Goal: Task Accomplishment & Management: Complete application form

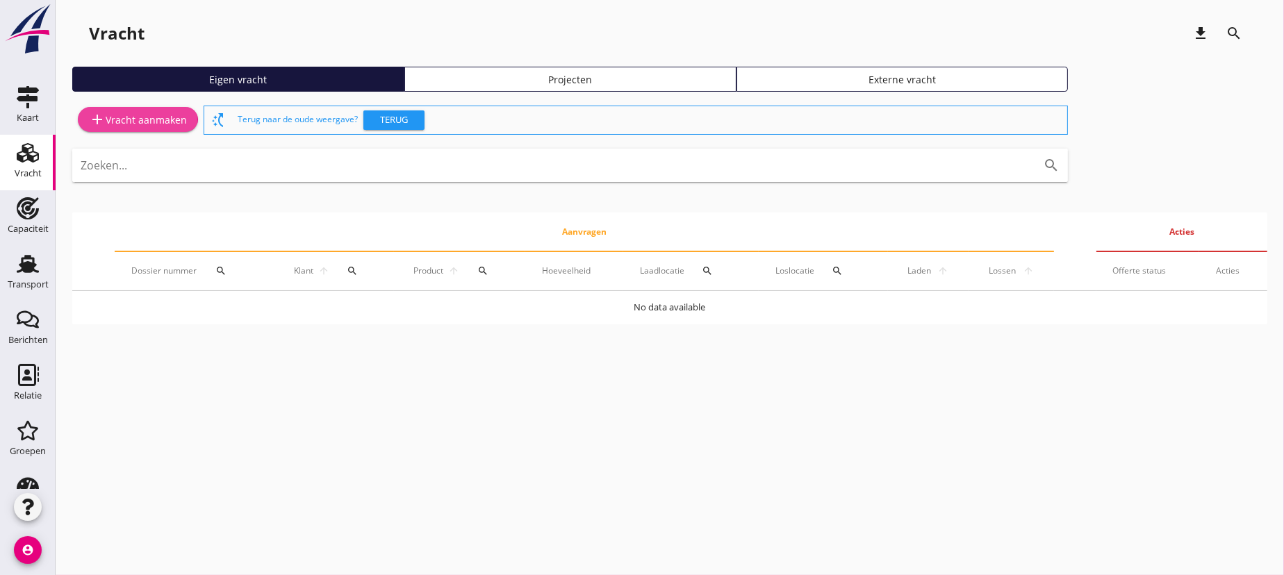
click at [142, 118] on div "add Vracht aanmaken" at bounding box center [138, 119] width 98 height 17
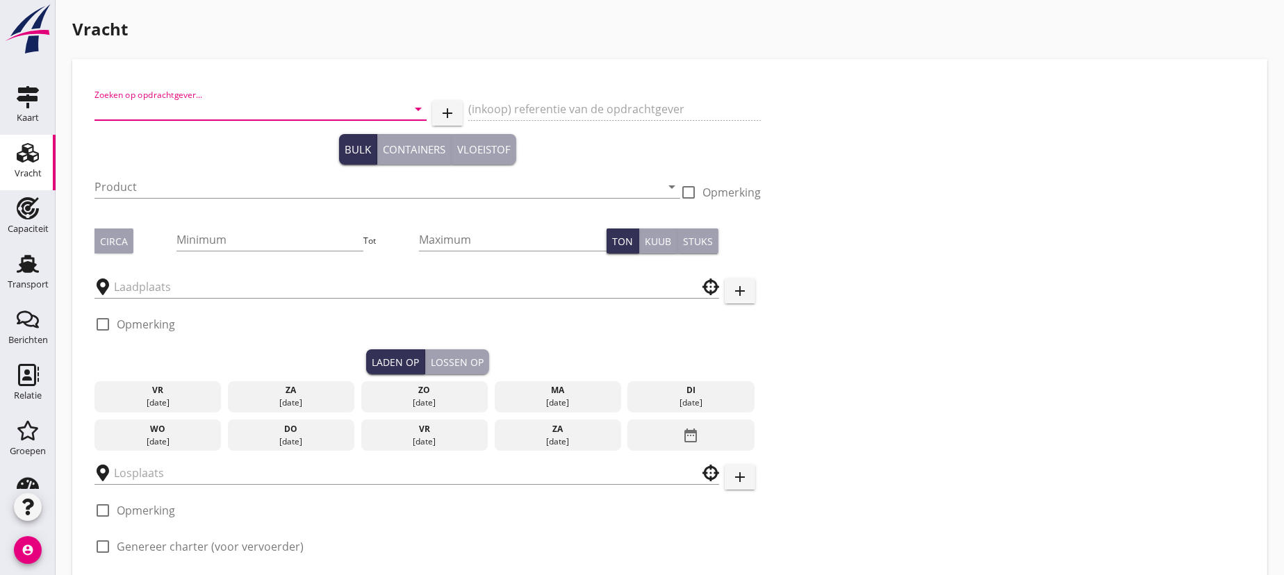
click at [180, 107] on input "Zoeken op opdrachtgever..." at bounding box center [241, 109] width 293 height 22
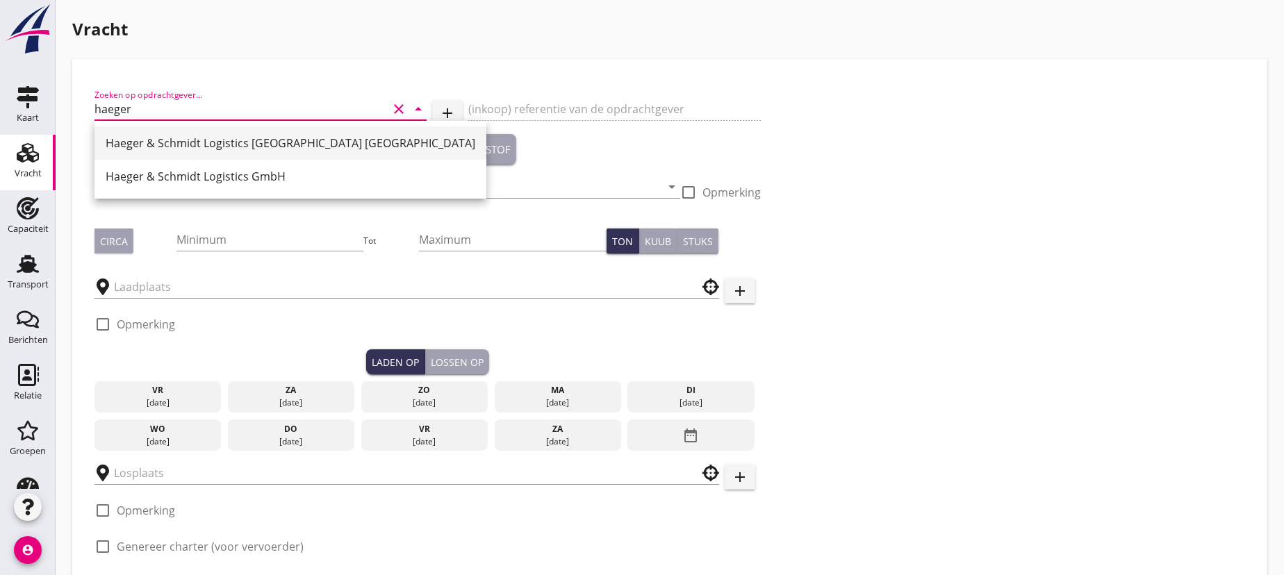
click at [204, 142] on div "Haeger & Schmidt Logistics [GEOGRAPHIC_DATA] [GEOGRAPHIC_DATA]" at bounding box center [291, 143] width 370 height 17
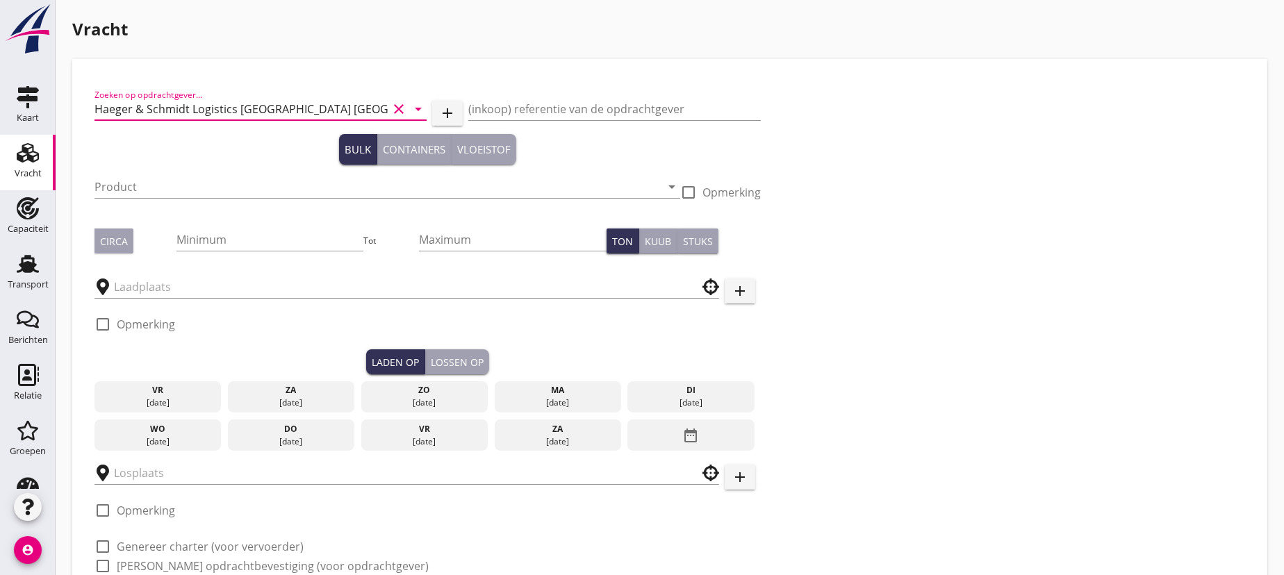
click at [273, 113] on input "Haeger & Schmidt Logistics [GEOGRAPHIC_DATA] [GEOGRAPHIC_DATA]" at bounding box center [241, 109] width 293 height 22
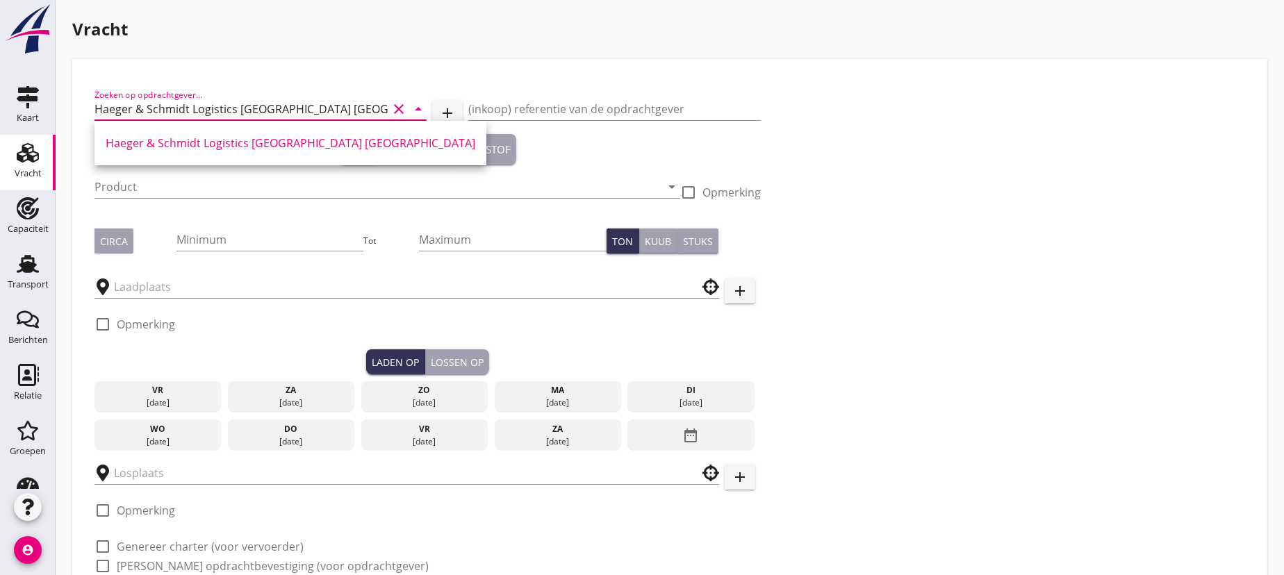
click at [327, 110] on input "Haeger & Schmidt Logistics [GEOGRAPHIC_DATA] [GEOGRAPHIC_DATA]" at bounding box center [241, 109] width 293 height 22
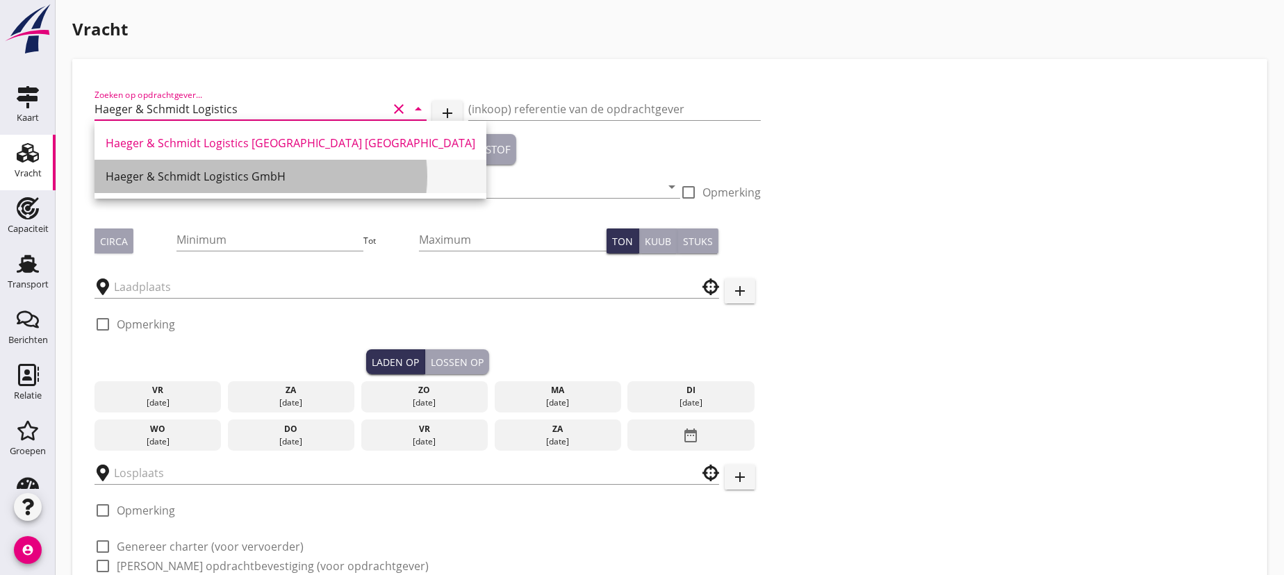
click at [275, 174] on div "Haeger & Schmidt Logistics GmbH" at bounding box center [291, 176] width 370 height 17
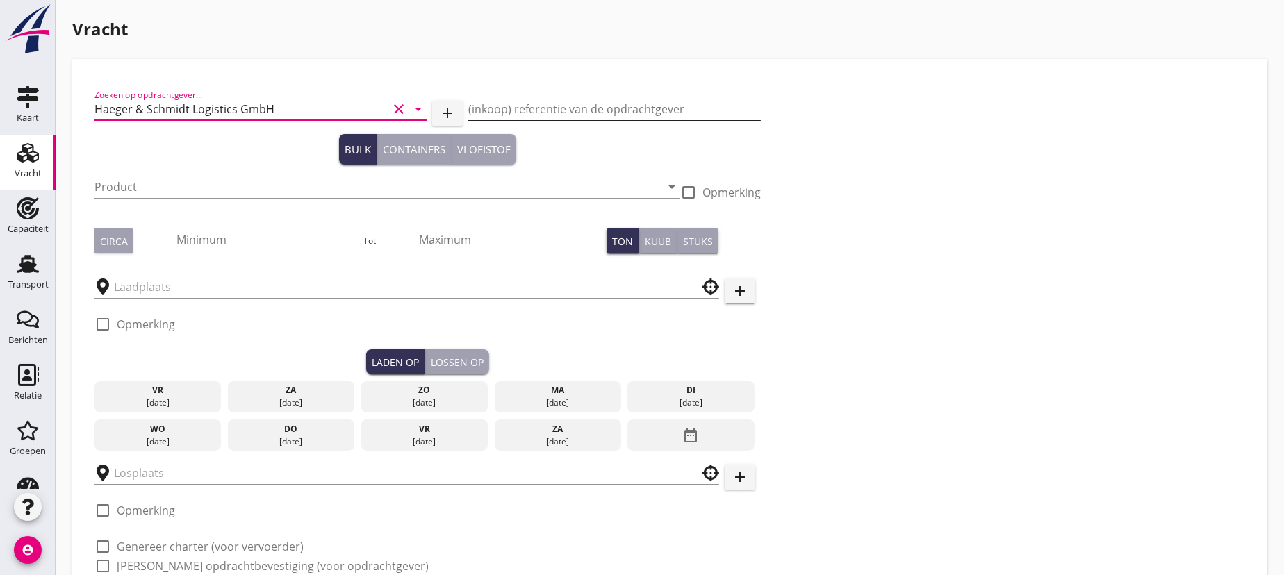
type input "Haeger & Schmidt Logistics GmbH"
click at [564, 110] on input "(inkoop) referentie van de opdrachtgever" at bounding box center [614, 109] width 293 height 22
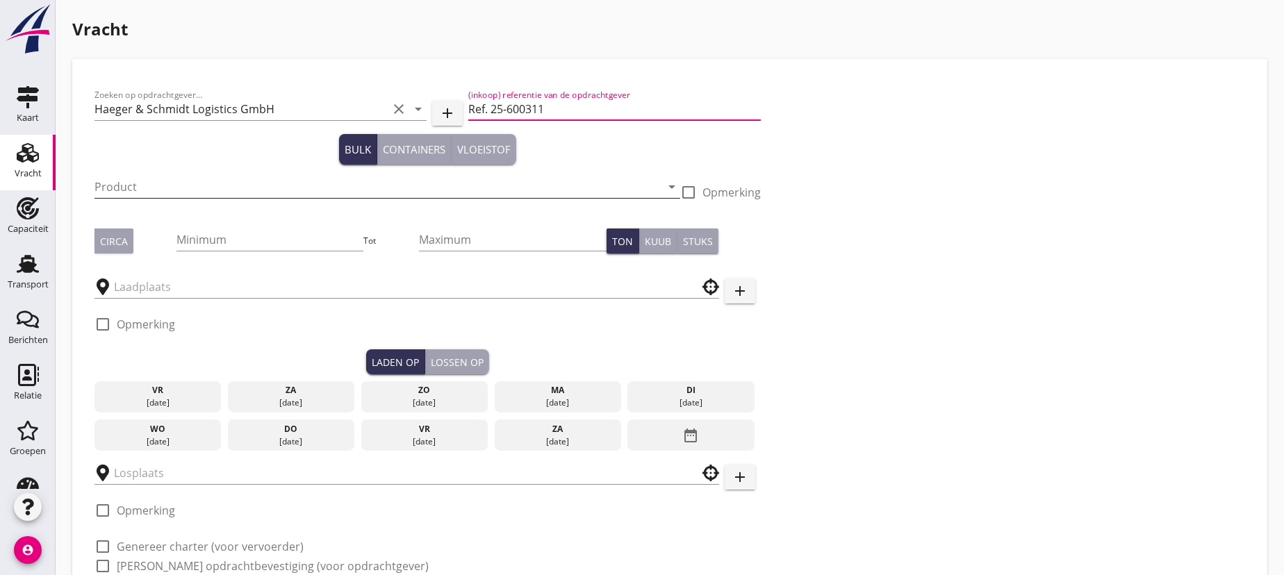
type input "Ref. 25-600311"
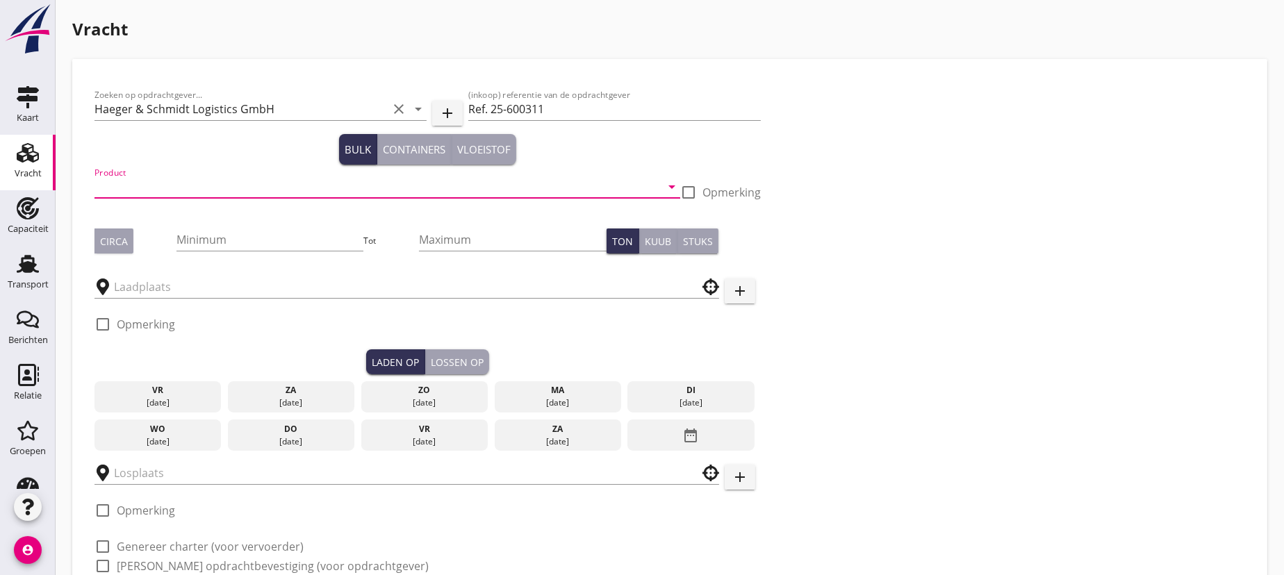
click at [122, 184] on input "Product" at bounding box center [378, 187] width 566 height 22
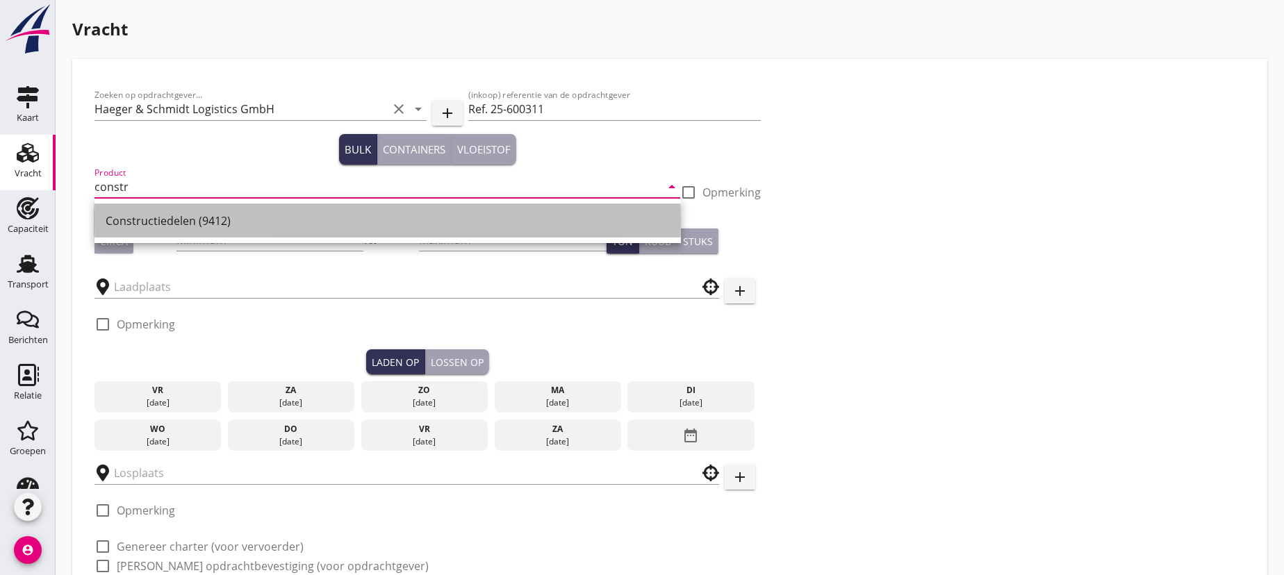
click at [160, 228] on div "Constructiedelen (9412)" at bounding box center [388, 221] width 564 height 17
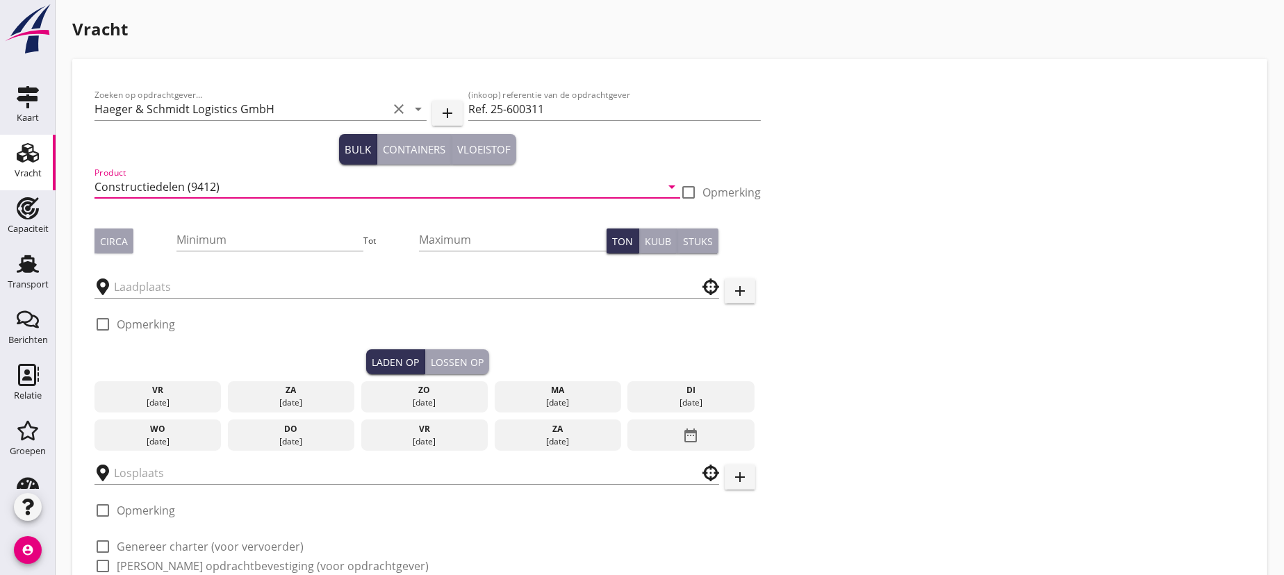
type input "Constructiedelen (9412)"
click at [684, 192] on div at bounding box center [689, 193] width 24 height 24
checkbox input "true"
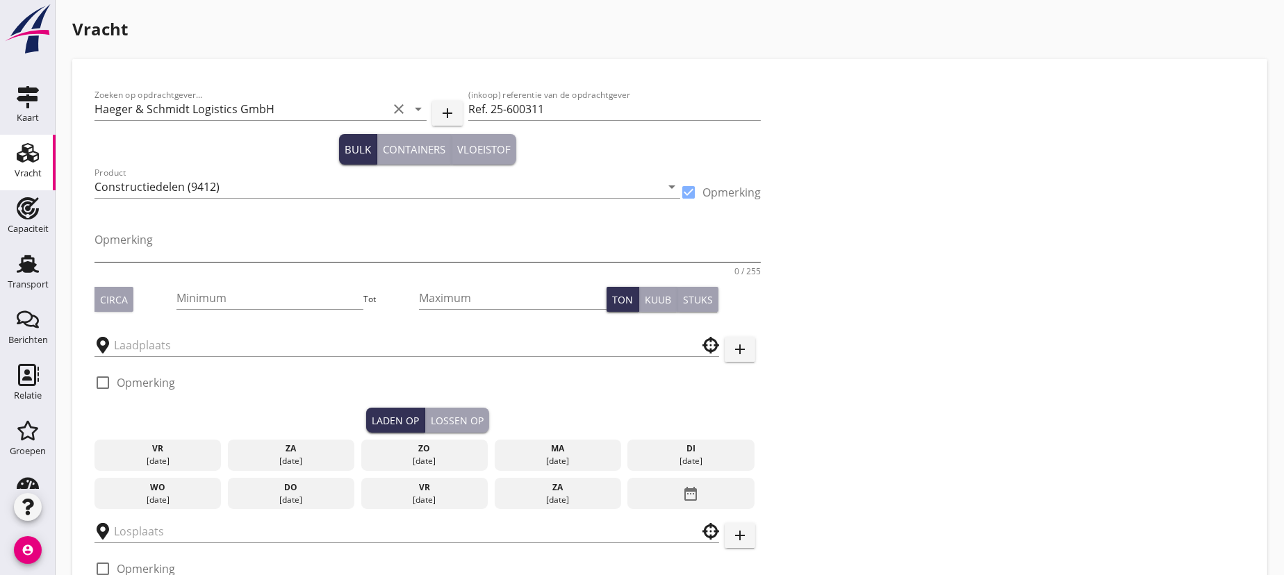
click at [202, 241] on textarea "Opmerking" at bounding box center [428, 245] width 666 height 33
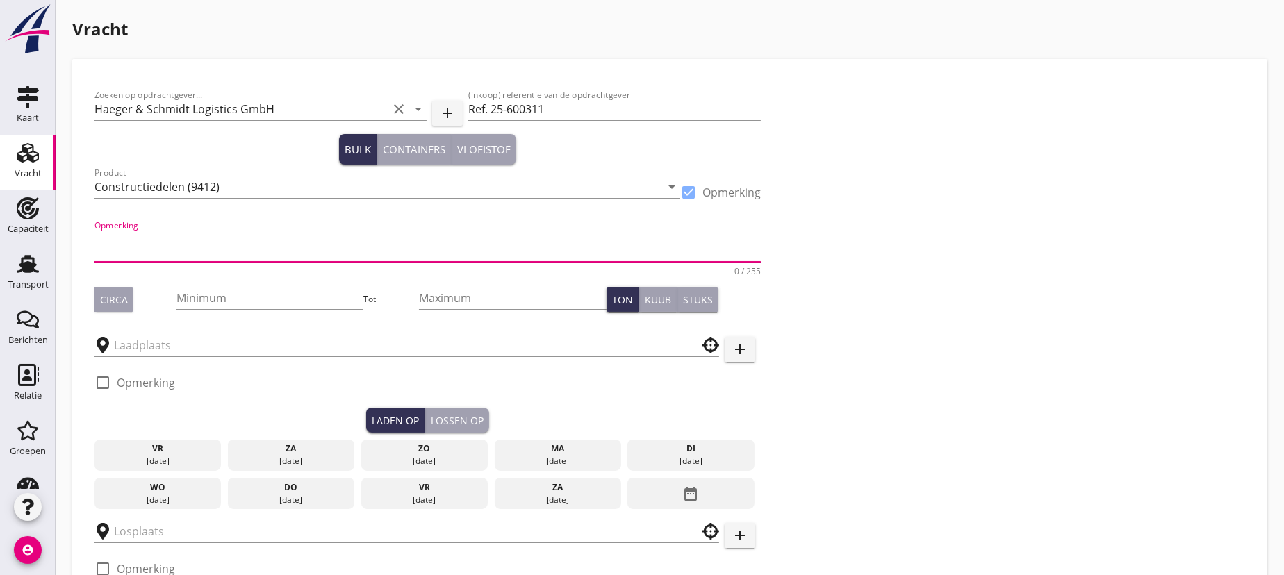
paste textarea "1 Kiste 5,81x3,87x5,09m"
type textarea "1 Kiste 5,81x3,87x5,09m"
click at [116, 298] on div "Circa" at bounding box center [114, 300] width 28 height 15
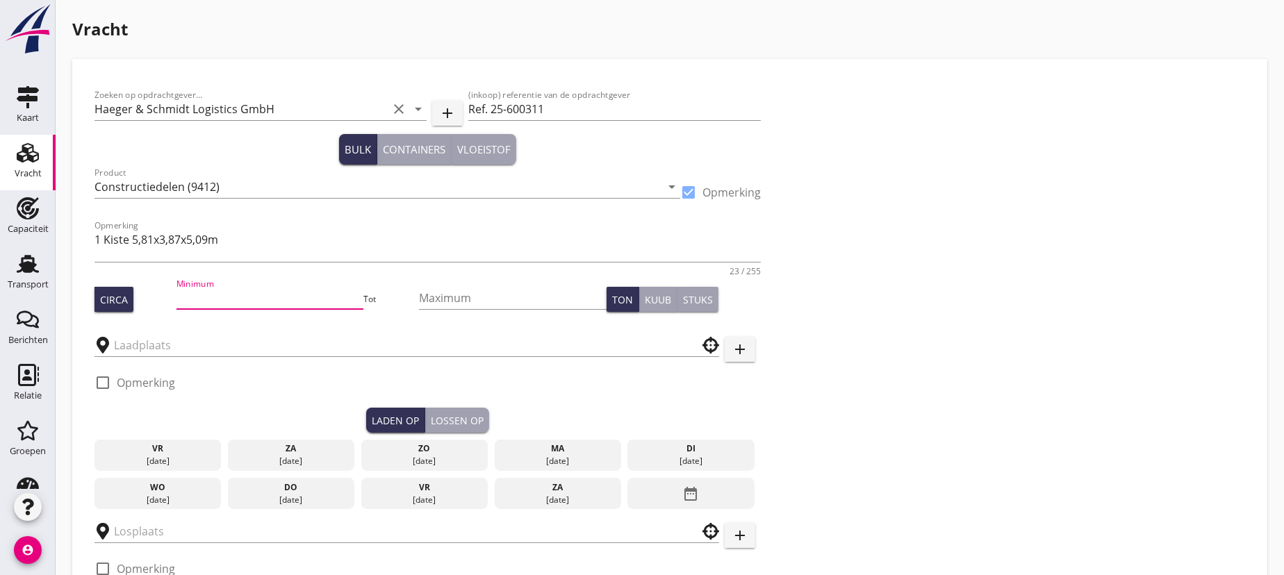
click at [210, 296] on input "Minimum" at bounding box center [271, 298] width 188 height 22
type input "50"
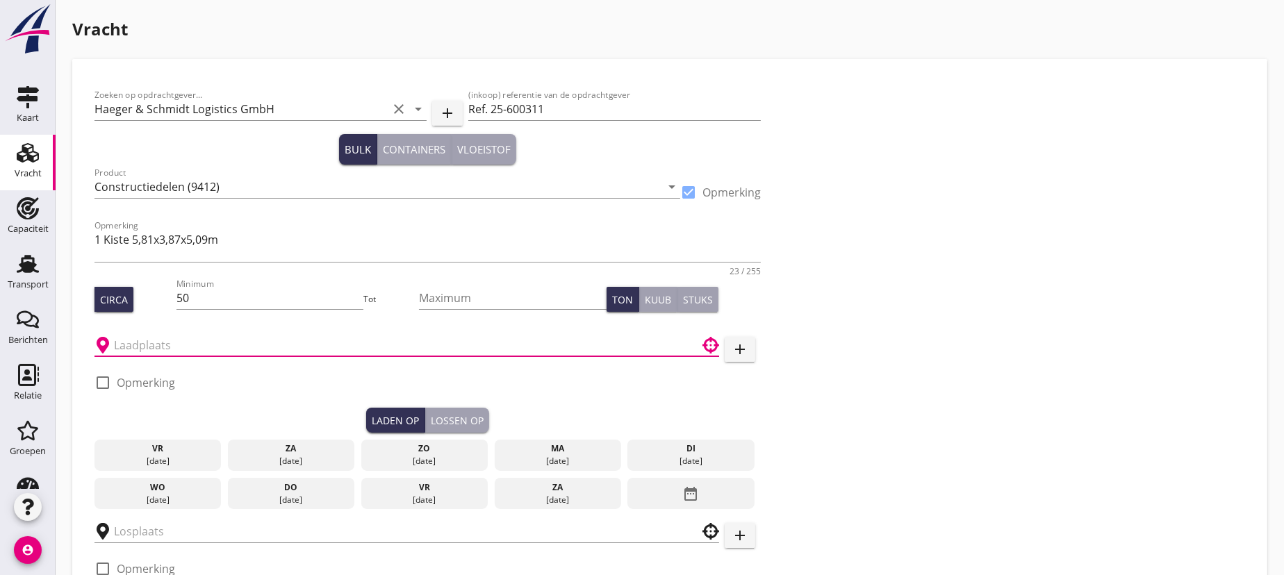
click at [123, 343] on input "text" at bounding box center [397, 345] width 566 height 22
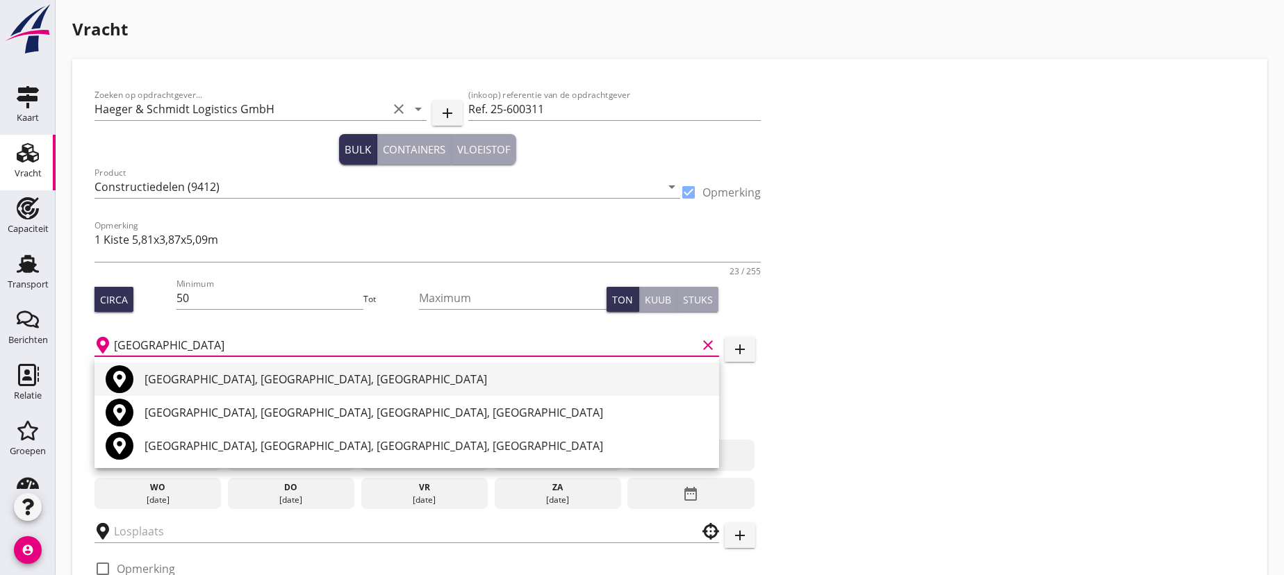
click at [275, 375] on div "[GEOGRAPHIC_DATA], [GEOGRAPHIC_DATA], [GEOGRAPHIC_DATA]" at bounding box center [427, 379] width 564 height 17
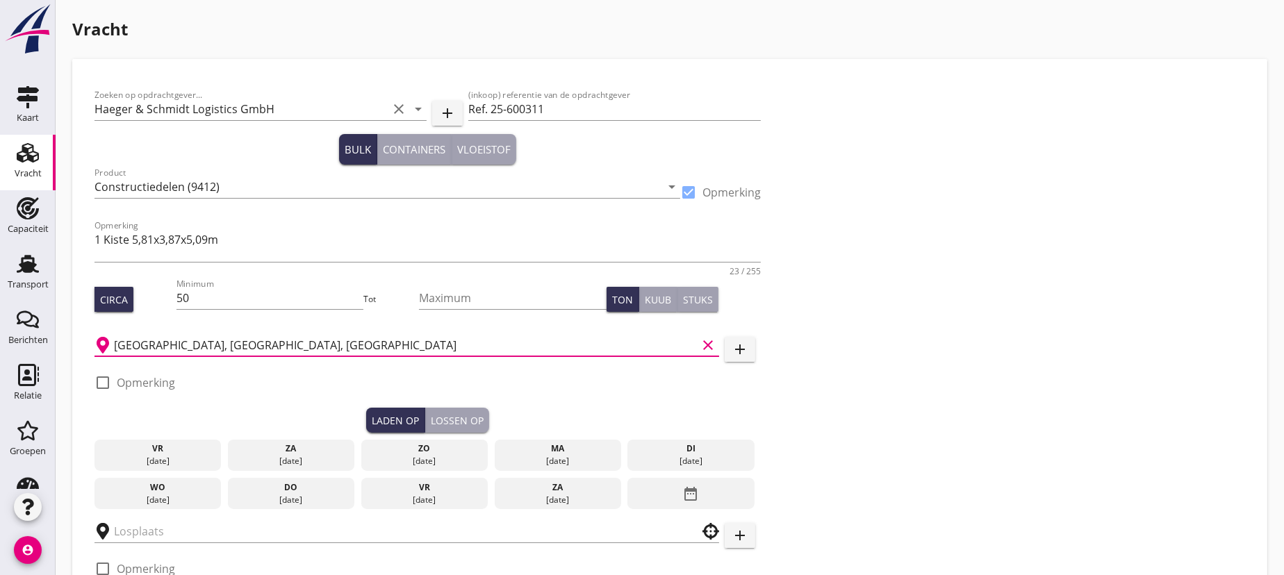
type input "[GEOGRAPHIC_DATA], [GEOGRAPHIC_DATA], [GEOGRAPHIC_DATA]"
click at [97, 382] on div at bounding box center [103, 383] width 24 height 24
checkbox input "true"
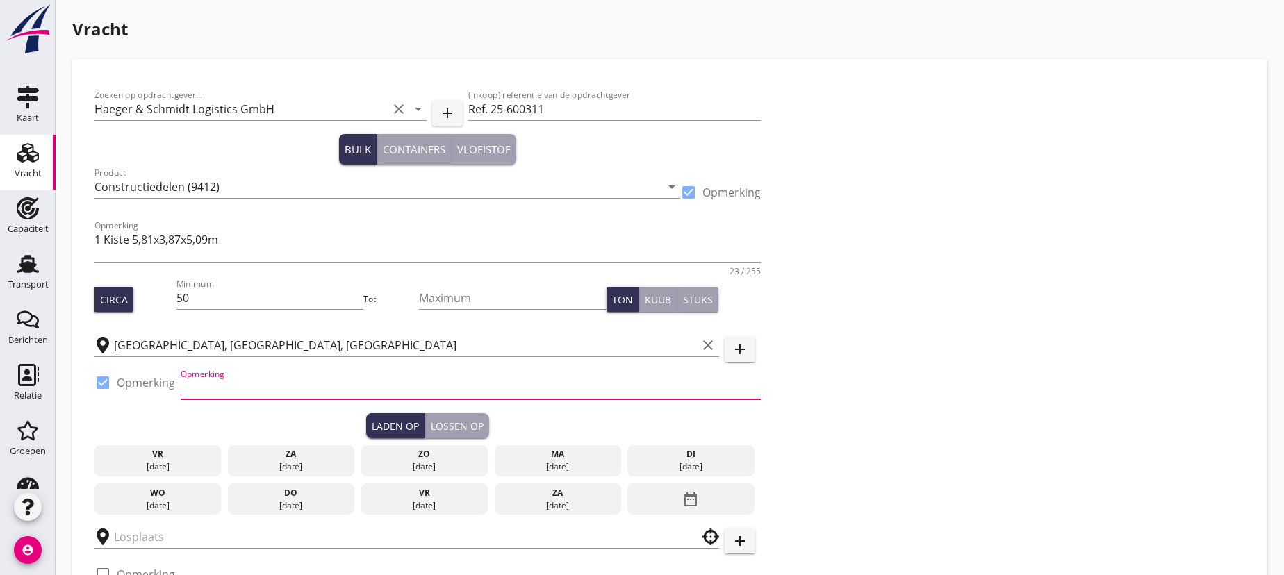
click at [237, 386] on input "Opmerking" at bounding box center [471, 388] width 580 height 22
click at [395, 391] on input "Zwaargoedkade aan kanaal. contactnumemr volgt" at bounding box center [471, 388] width 580 height 22
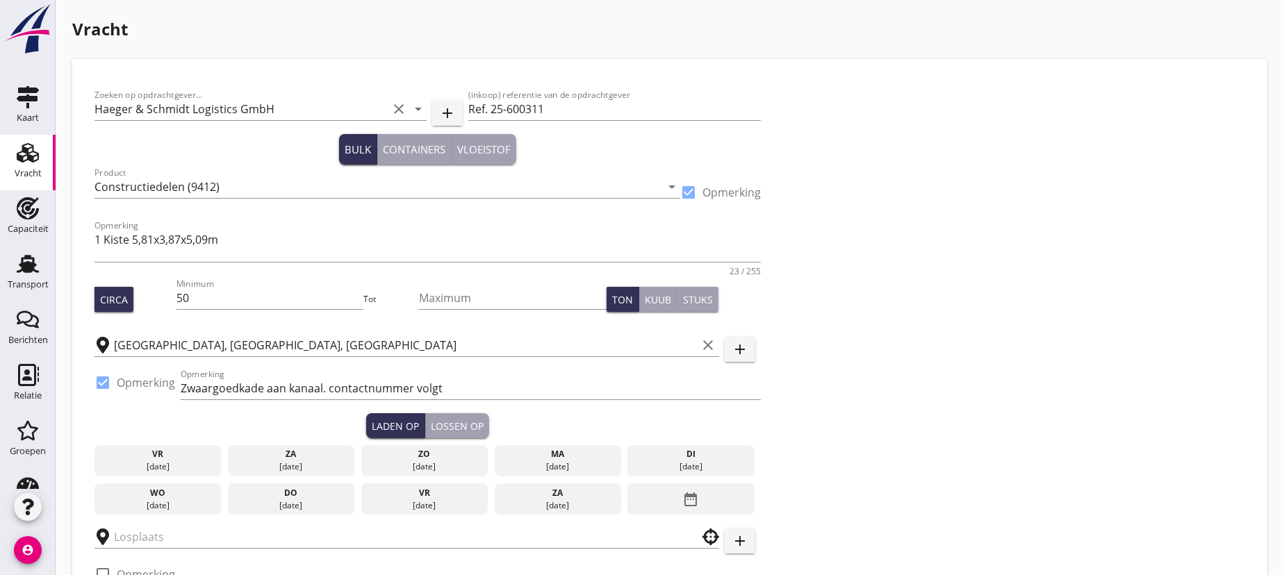
click at [914, 434] on div "Zoeken op opdrachtgever... Haeger & Schmidt Logistics GmbH clear arrow_drop_dow…" at bounding box center [670, 368] width 1162 height 574
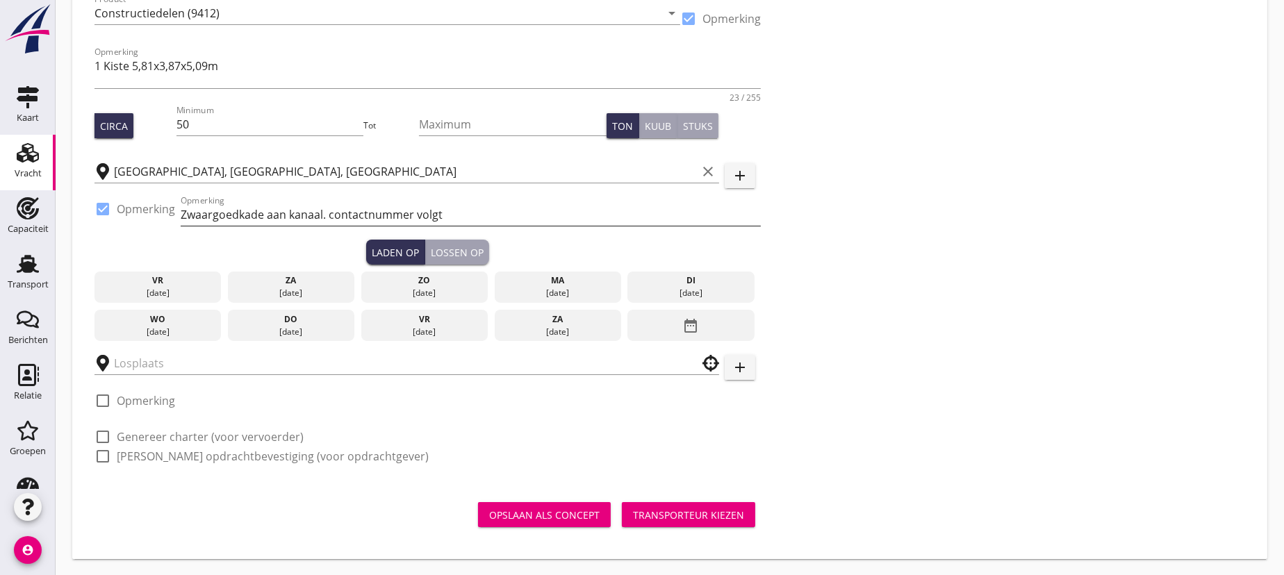
click at [332, 214] on input "Zwaargoedkade aan kanaal. contactnummer volgt" at bounding box center [471, 215] width 580 height 22
type input "Zwaargoedkade aan kanaal. Contactnummer volgt"
click at [424, 320] on div "vr" at bounding box center [424, 319] width 120 height 13
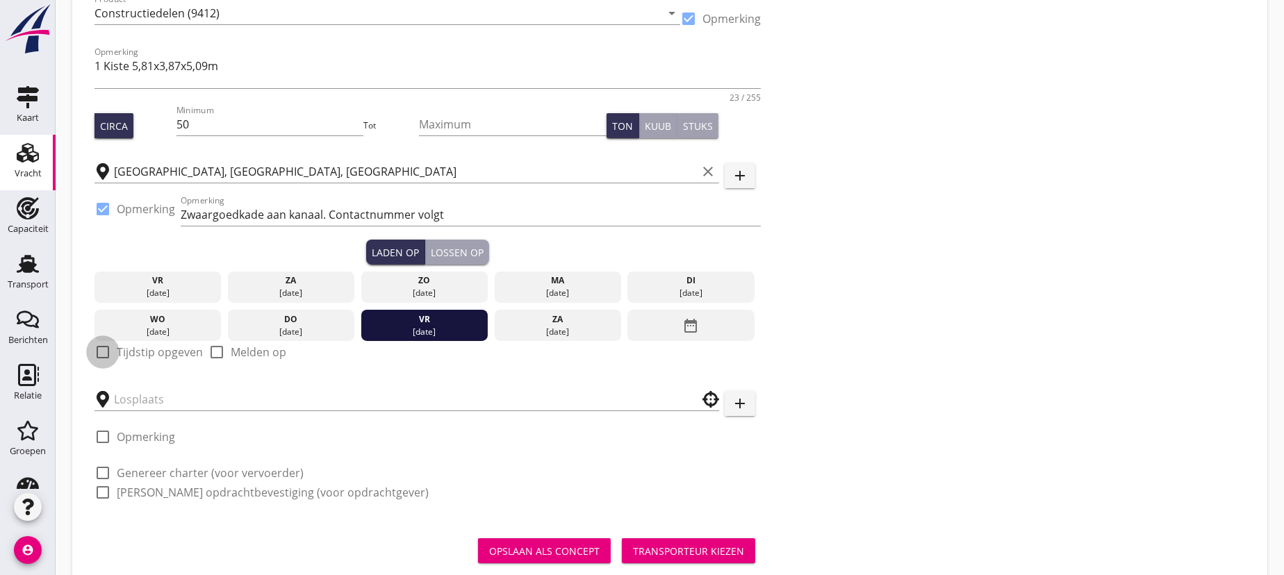
click at [101, 354] on div at bounding box center [103, 353] width 24 height 24
checkbox input "true"
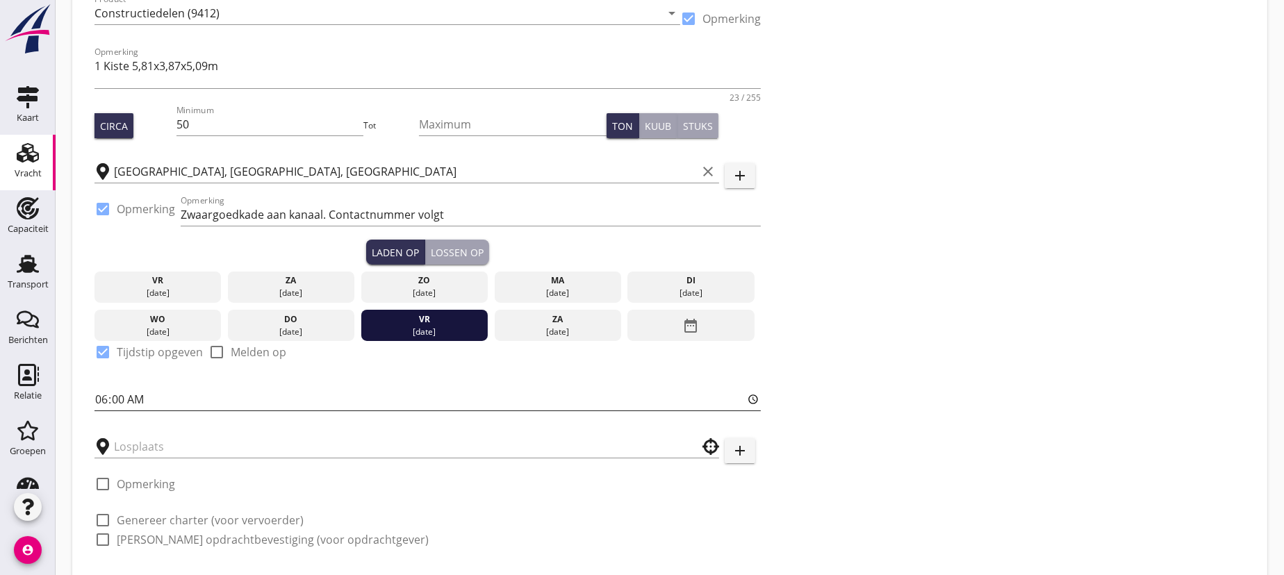
click at [115, 400] on input "06:00" at bounding box center [428, 399] width 666 height 22
type input "06:01"
click at [466, 247] on div "Lossen op" at bounding box center [457, 252] width 53 height 15
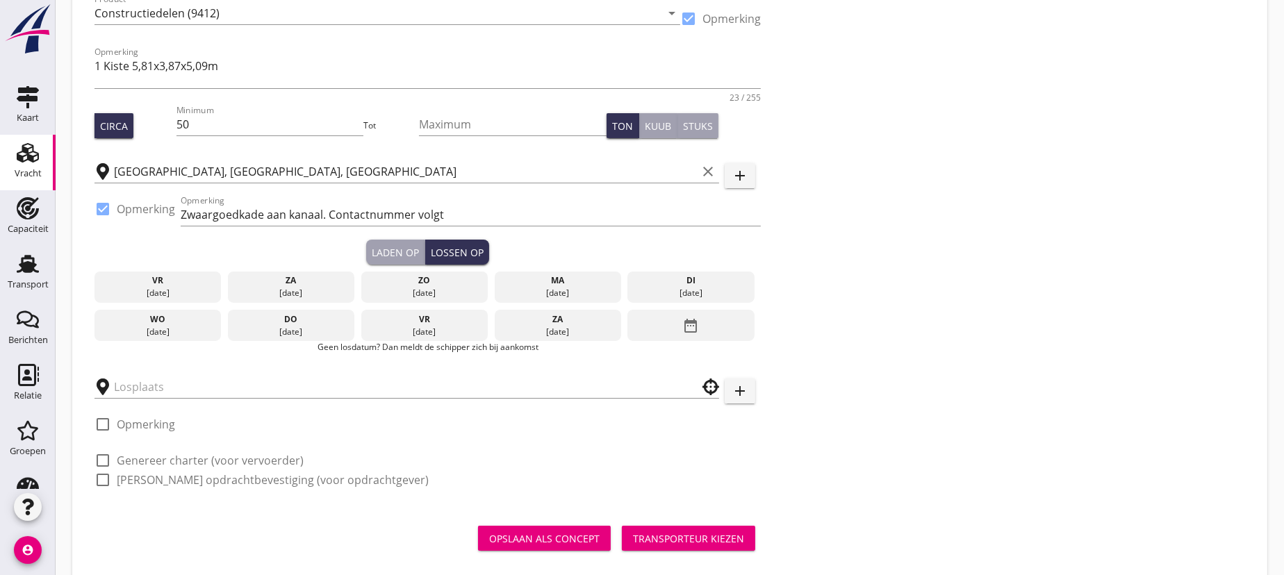
click at [696, 319] on icon "date_range" at bounding box center [691, 325] width 17 height 25
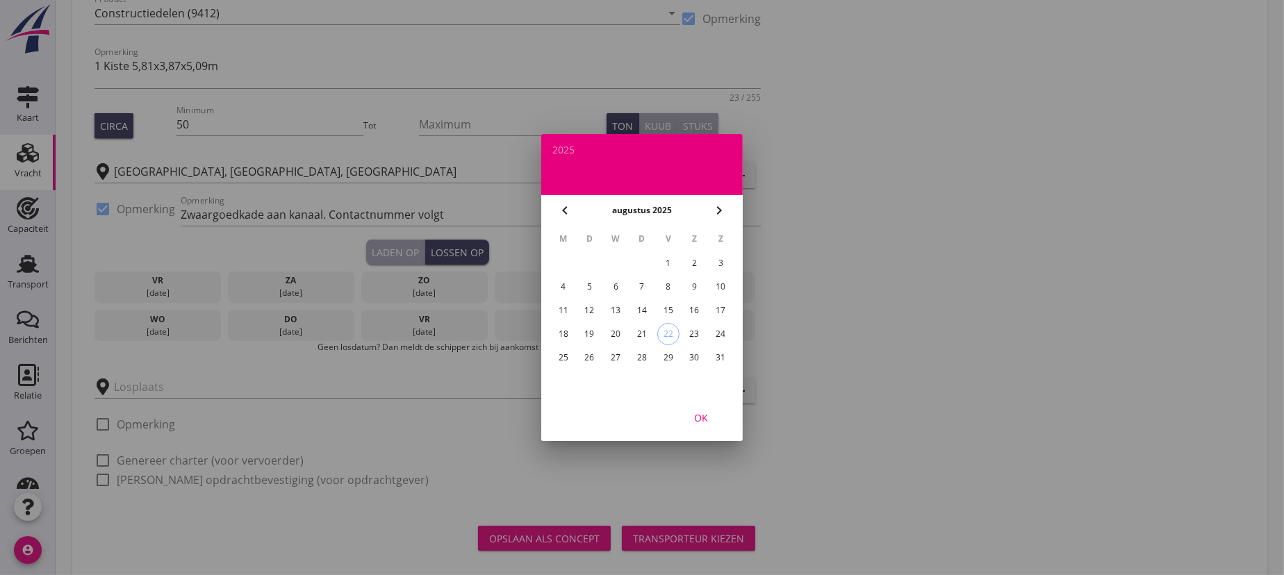
click at [669, 264] on div "1" at bounding box center [668, 263] width 22 height 22
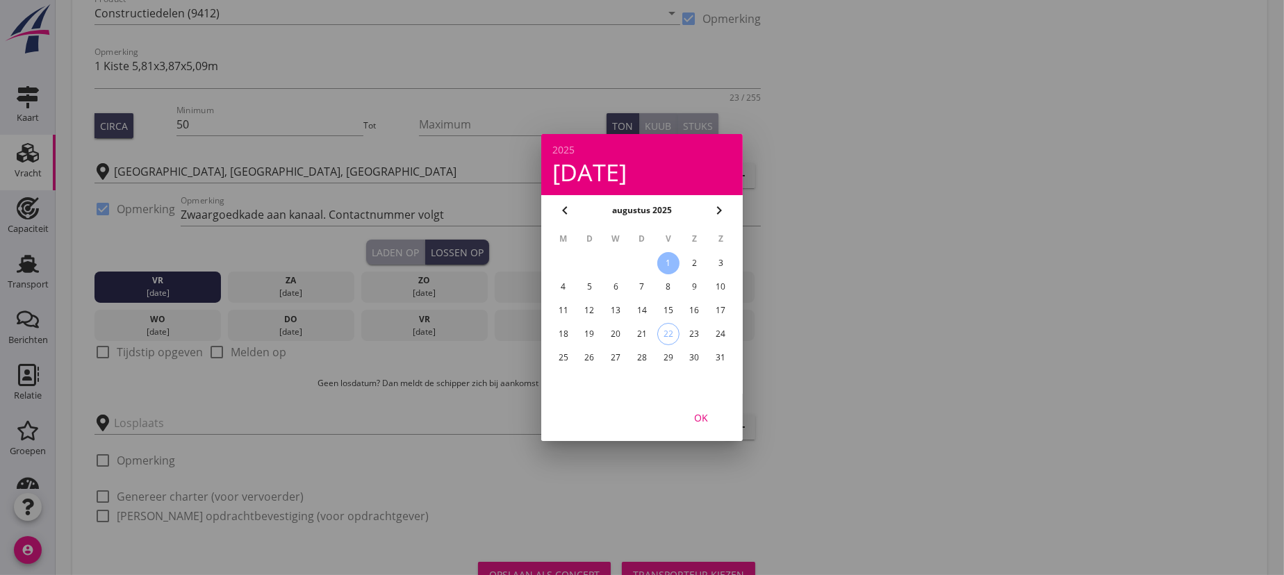
click at [101, 352] on div at bounding box center [642, 287] width 1284 height 575
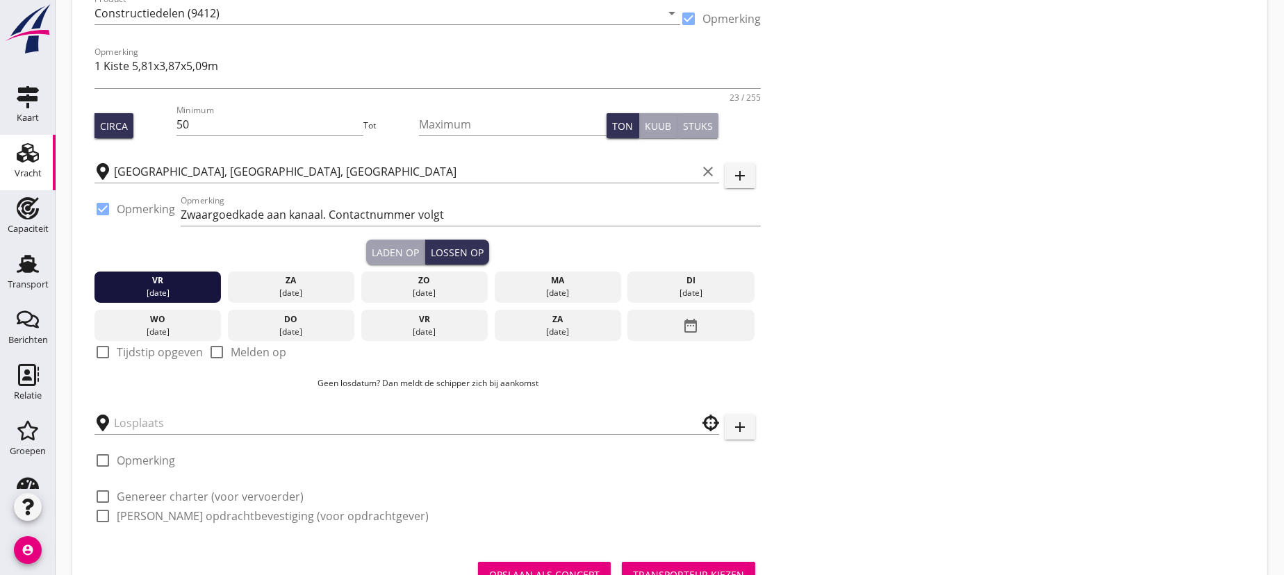
click at [103, 352] on div at bounding box center [103, 353] width 24 height 24
checkbox input "true"
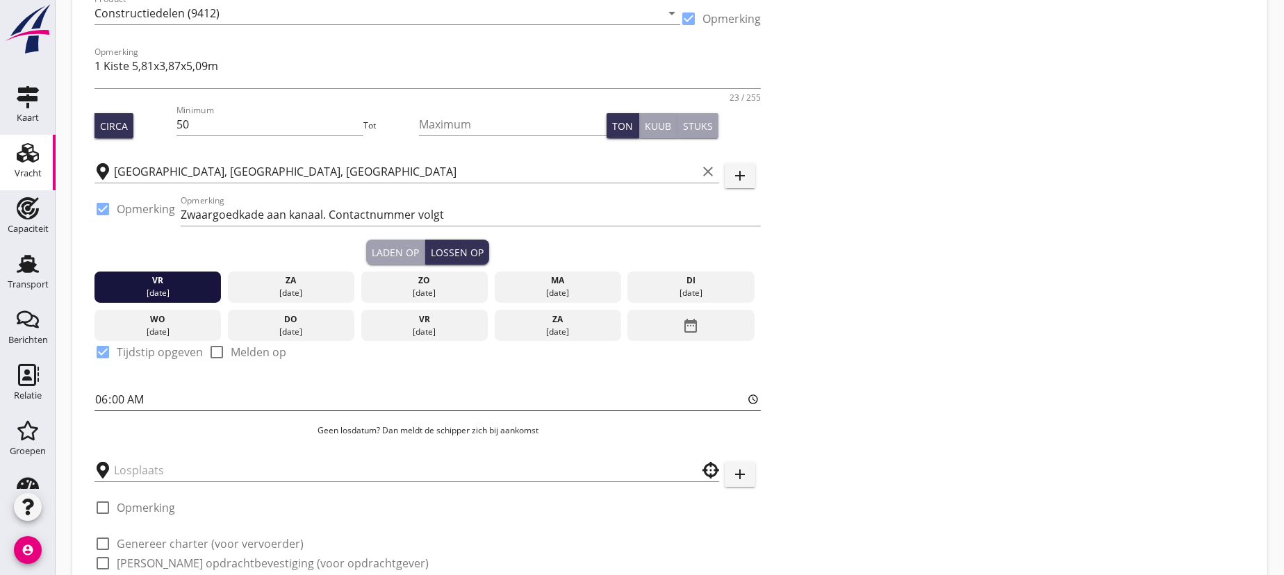
click at [122, 398] on input "06:00" at bounding box center [428, 399] width 666 height 22
type input "06:01"
click at [218, 440] on div "[DATE] [DATE] [DATE] [DATE] [DATE] [DATE] [DATE] [DATE] [DATE] date_range check…" at bounding box center [428, 356] width 666 height 183
click at [172, 461] on input "text" at bounding box center [397, 470] width 566 height 22
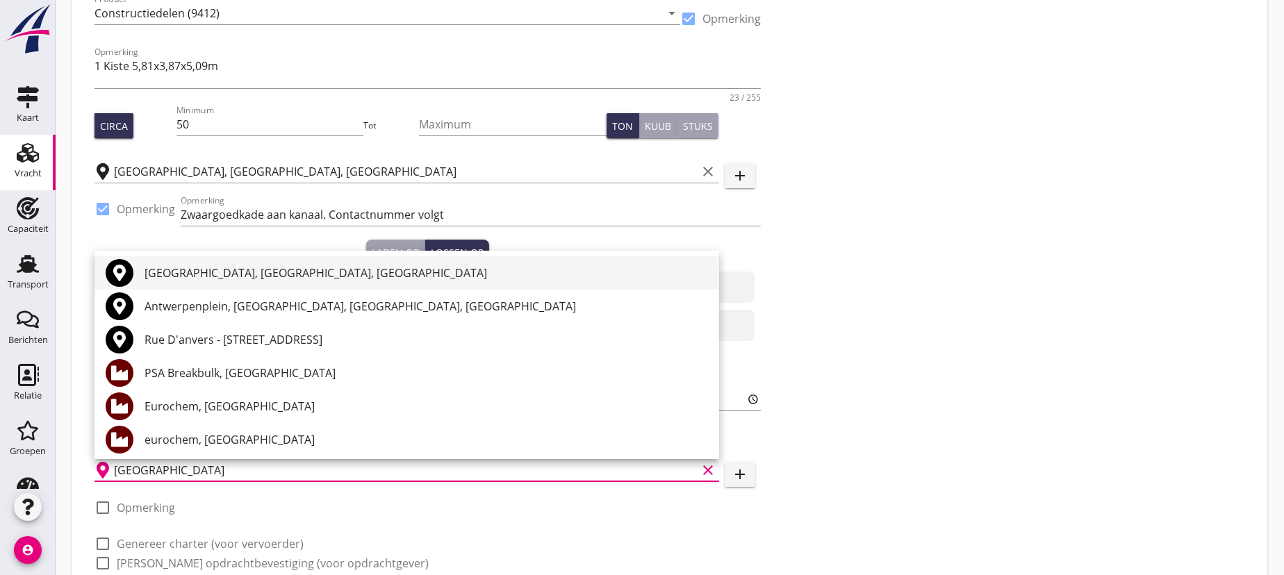
click at [201, 265] on div "[GEOGRAPHIC_DATA], [GEOGRAPHIC_DATA], [GEOGRAPHIC_DATA]" at bounding box center [427, 273] width 564 height 17
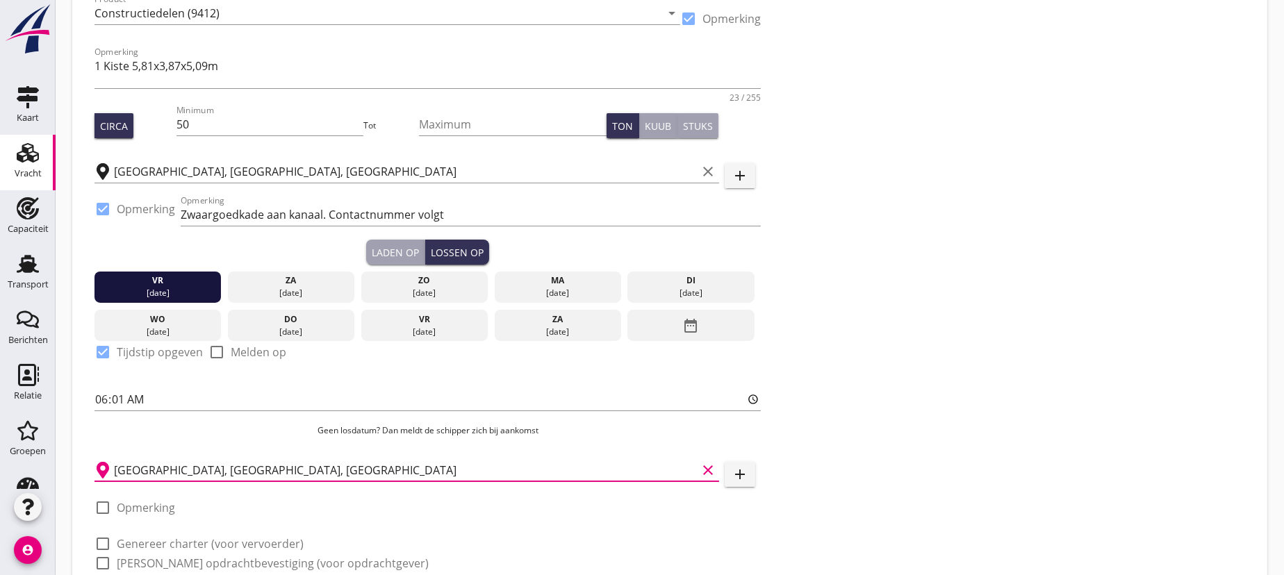
type input "[GEOGRAPHIC_DATA], [GEOGRAPHIC_DATA], [GEOGRAPHIC_DATA]"
click at [106, 507] on div at bounding box center [103, 508] width 24 height 24
checkbox input "true"
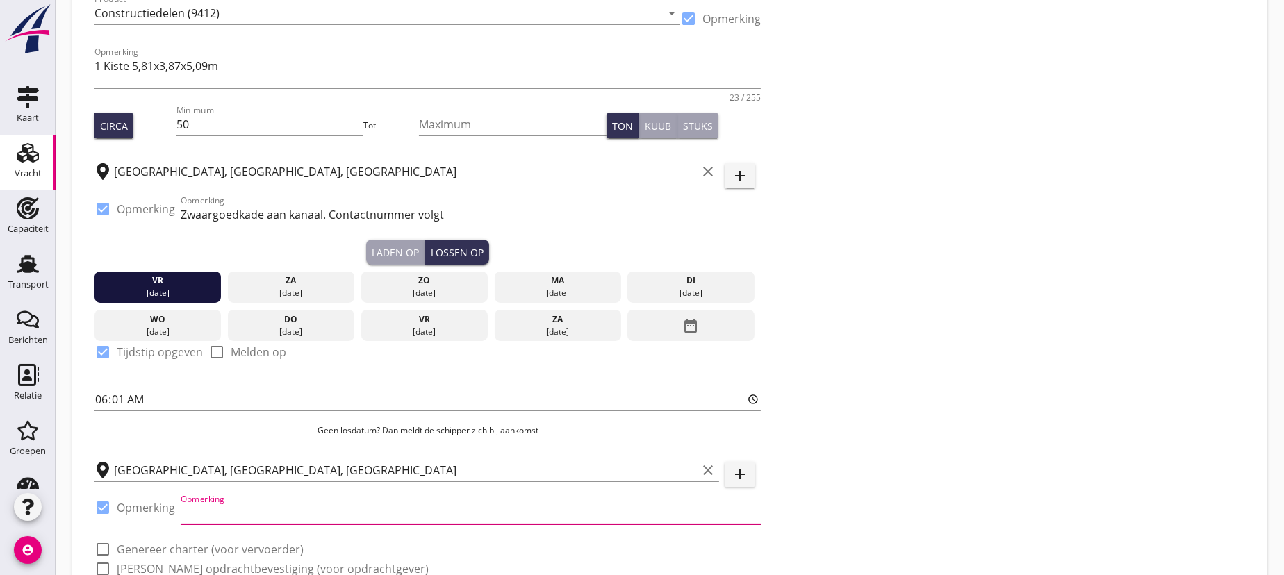
click at [209, 512] on input "Opmerking" at bounding box center [471, 513] width 580 height 22
type input "k"
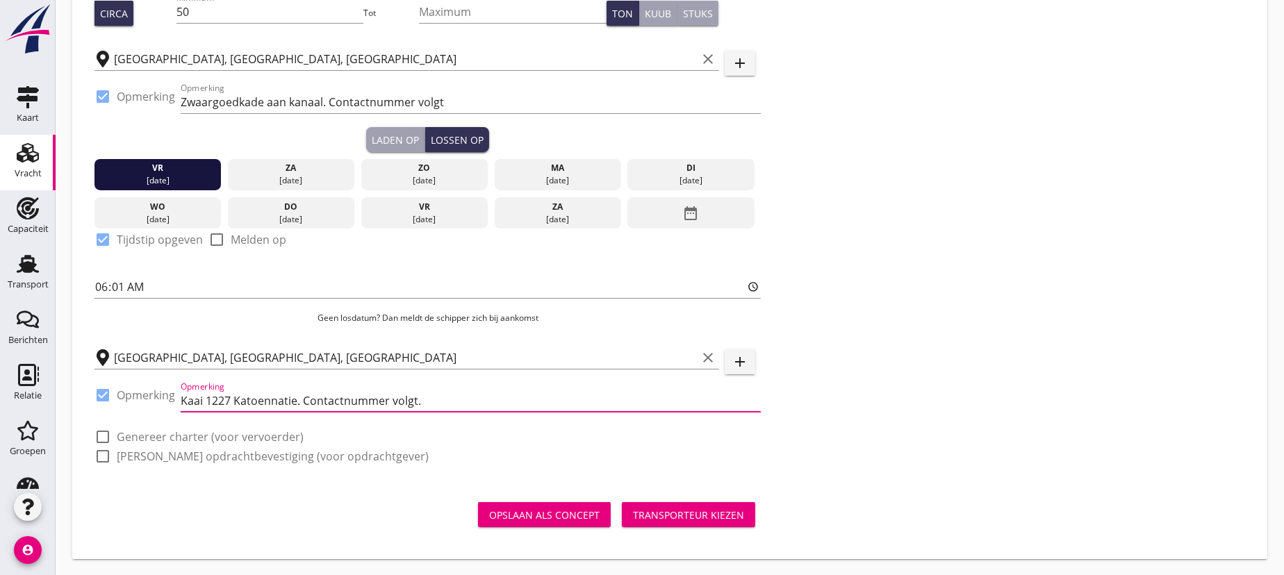
type input "Kaai 1227 Katoennatie. Contactnummer volgt."
click at [103, 434] on div at bounding box center [103, 437] width 24 height 24
checkbox input "true"
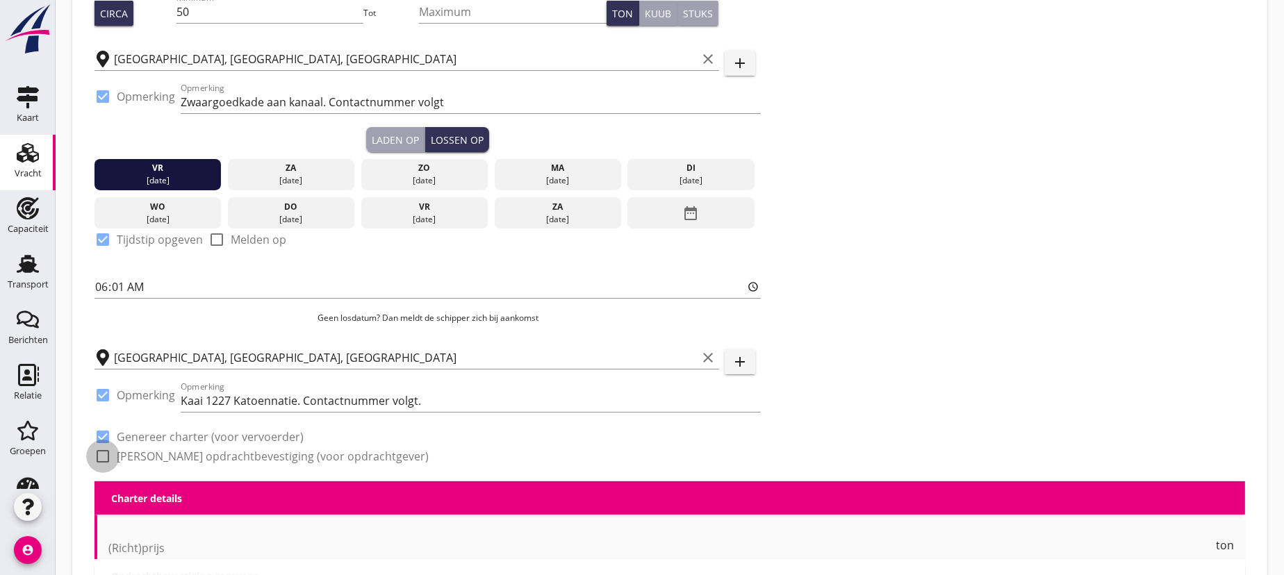
click at [99, 457] on div at bounding box center [103, 457] width 24 height 24
checkbox input "true"
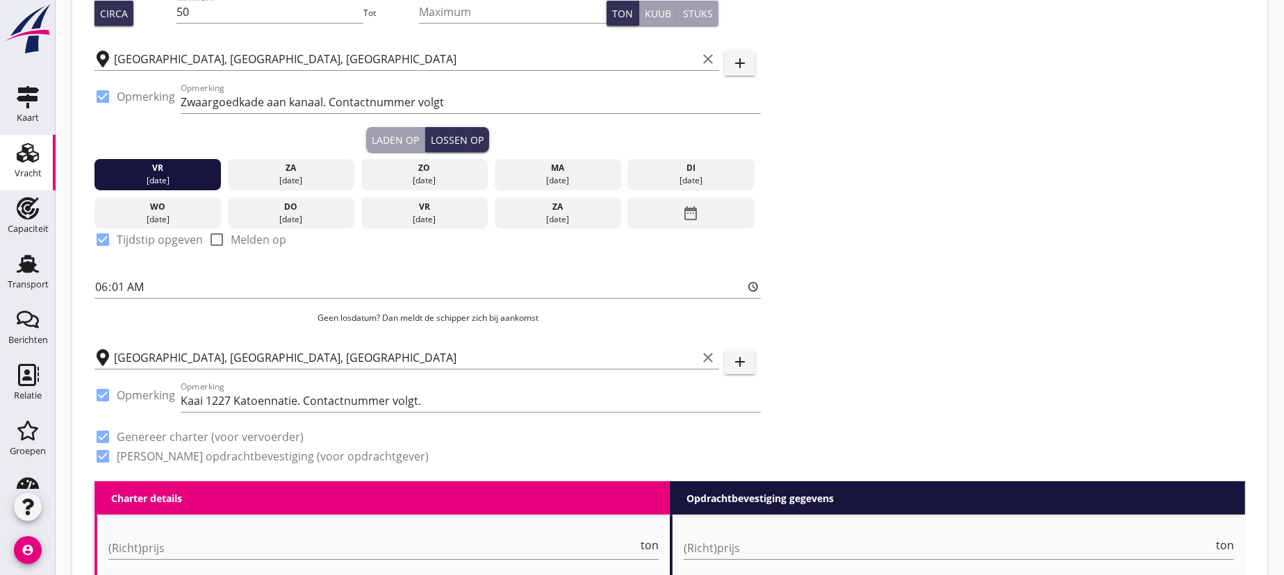
scroll to position [548, 0]
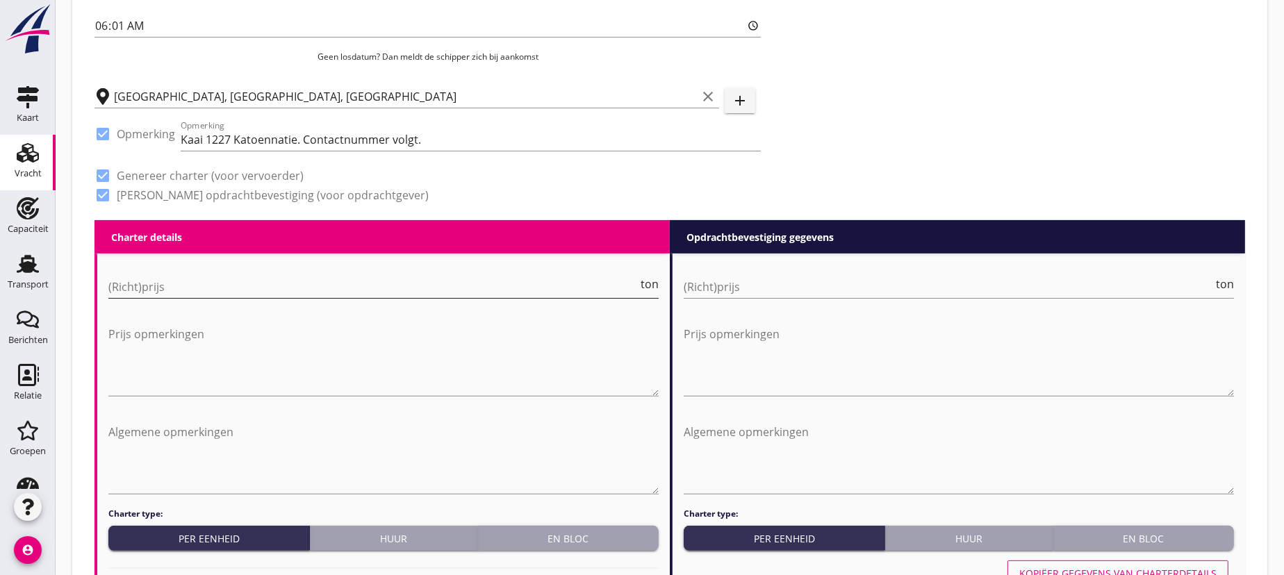
click at [127, 285] on input "(Richt)prijs" at bounding box center [373, 287] width 530 height 22
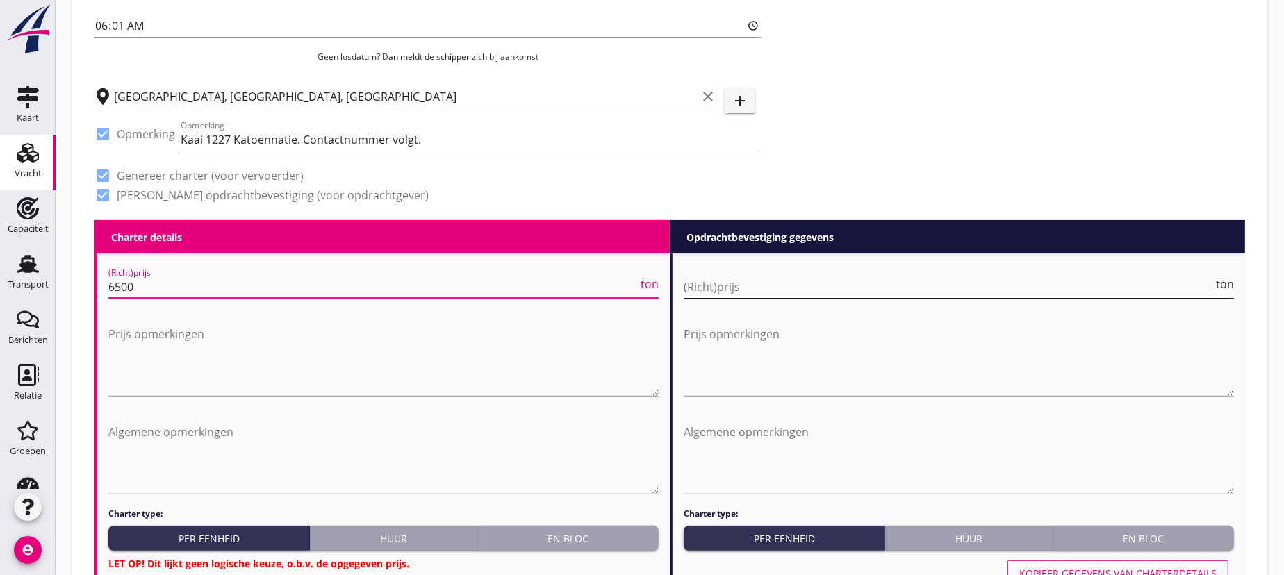
type input "6500"
click at [895, 292] on input "(Richt)prijs" at bounding box center [949, 287] width 530 height 22
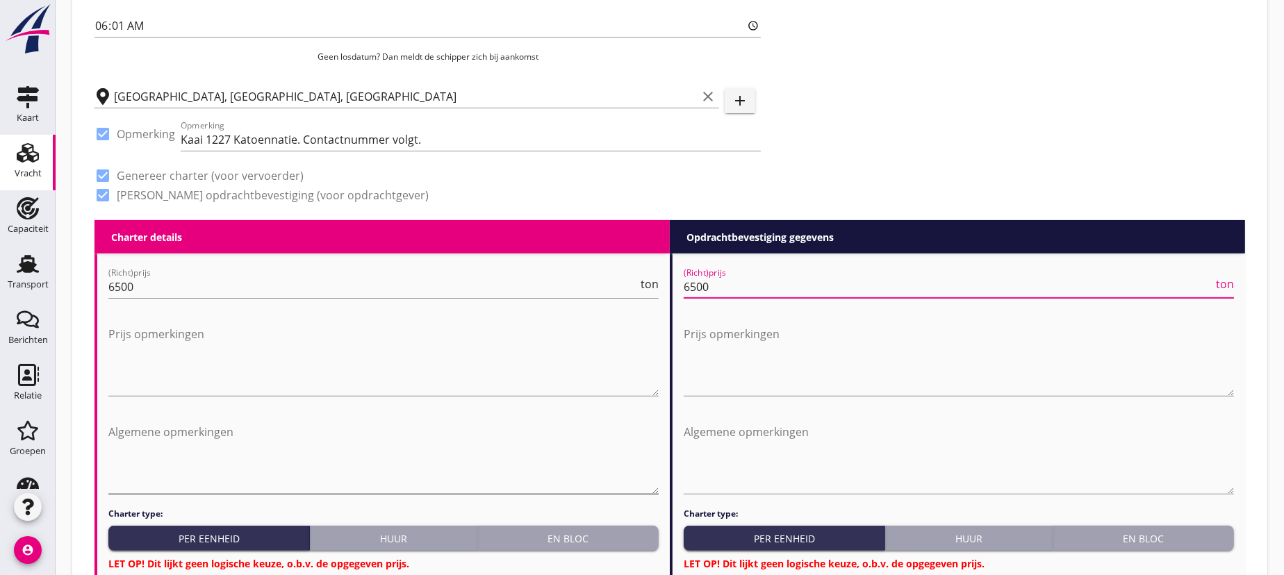
scroll to position [674, 0]
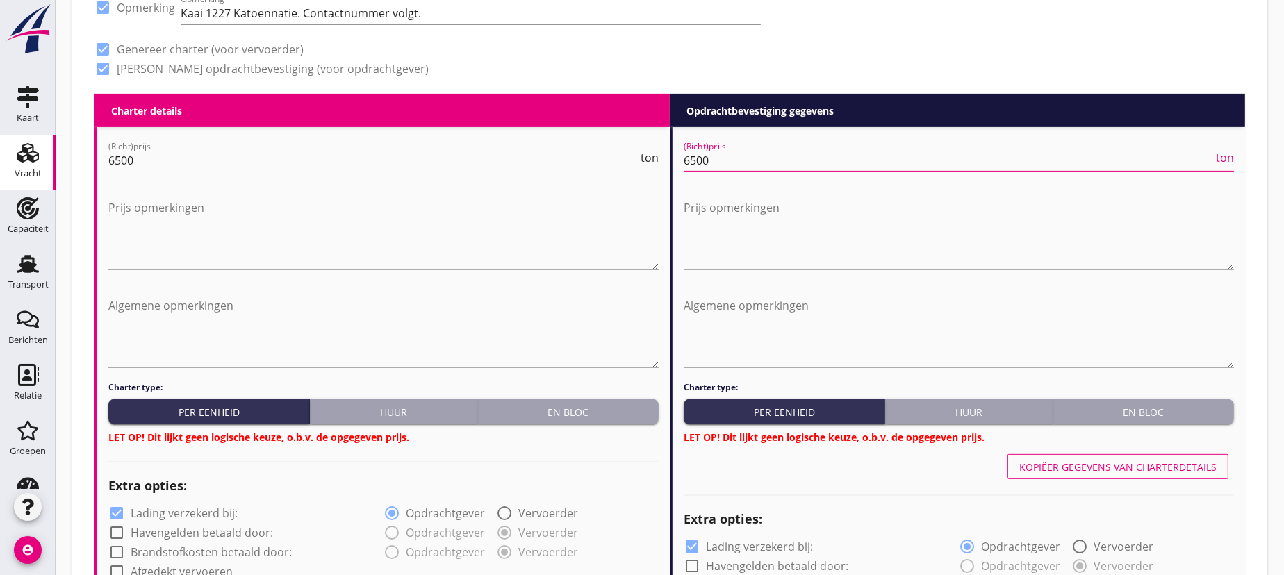
type input "6500"
click at [558, 413] on div "En bloc" at bounding box center [569, 412] width 170 height 15
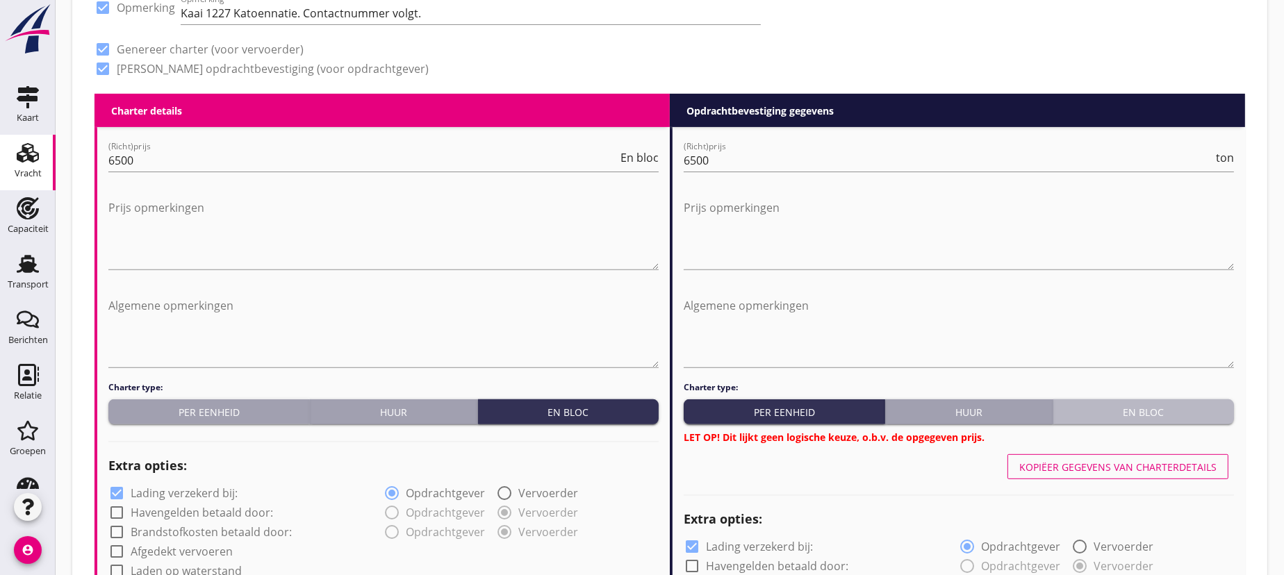
click at [1163, 411] on div "En bloc" at bounding box center [1144, 412] width 170 height 15
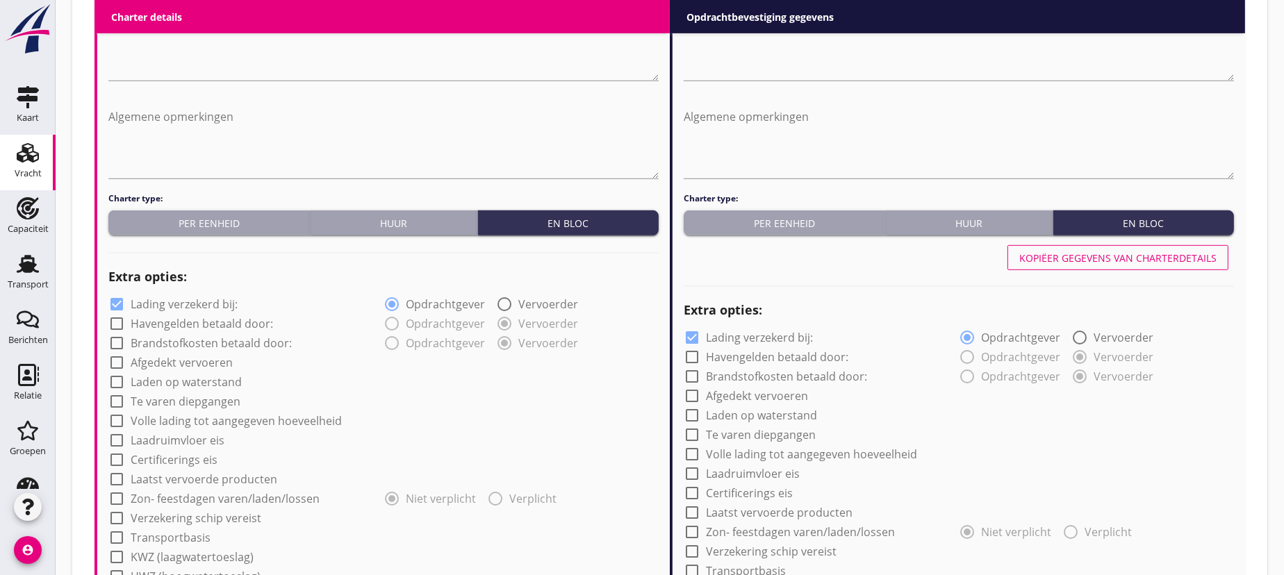
scroll to position [926, 0]
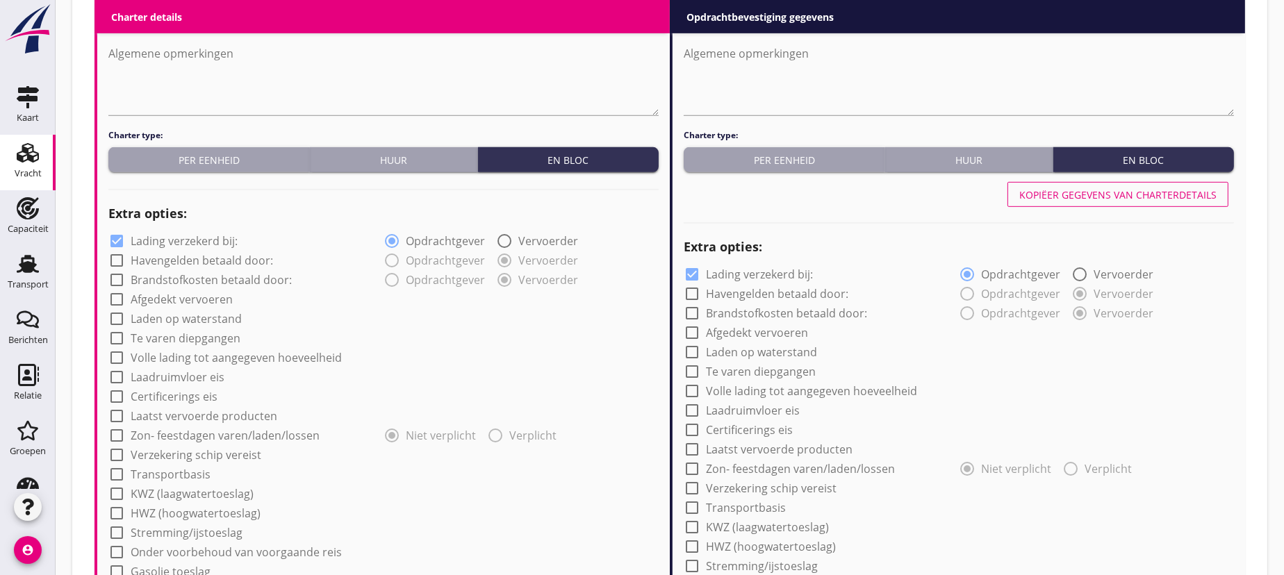
click at [117, 238] on div at bounding box center [117, 241] width 24 height 24
checkbox input "false"
click at [691, 271] on div at bounding box center [692, 275] width 24 height 24
checkbox input "false"
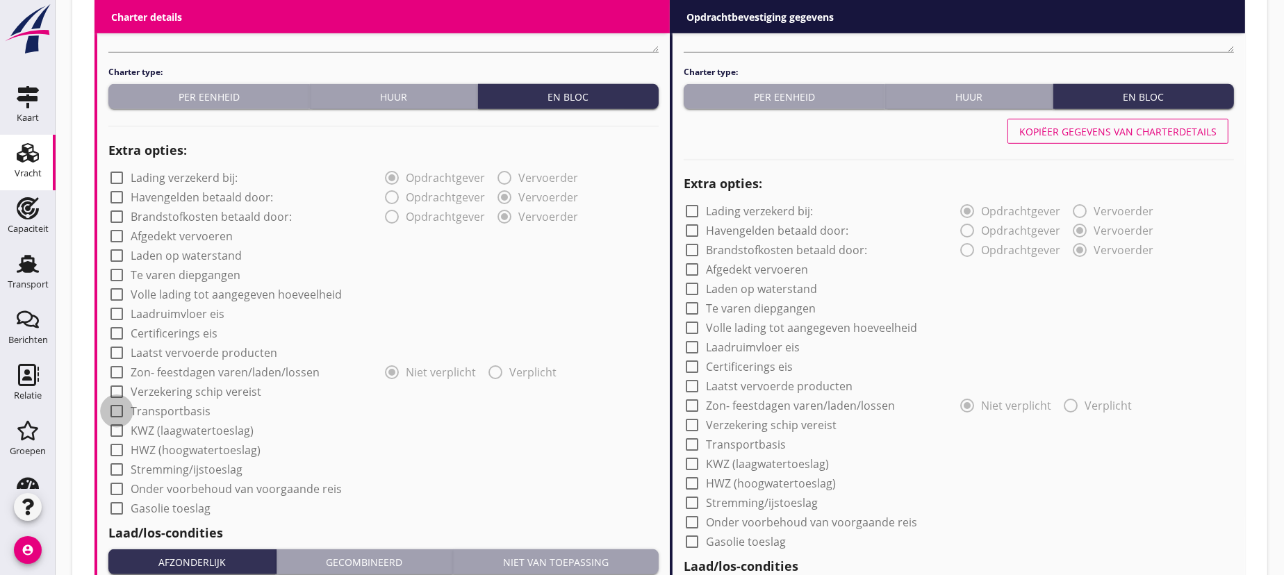
click at [117, 408] on div at bounding box center [117, 412] width 24 height 24
checkbox input "true"
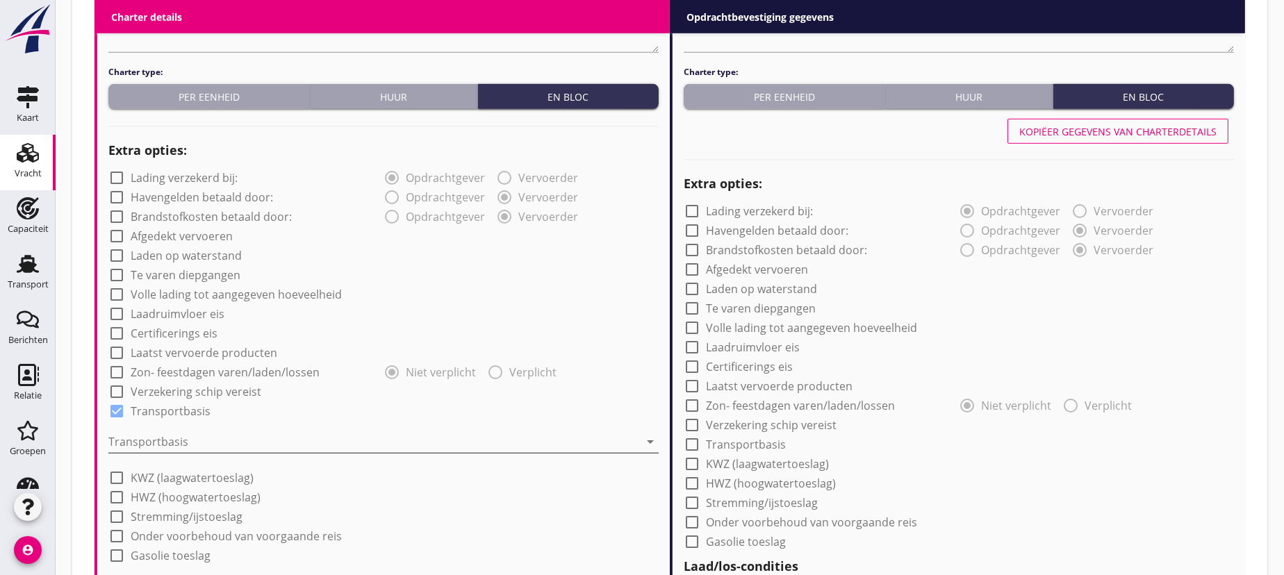
click at [172, 434] on div at bounding box center [373, 442] width 531 height 22
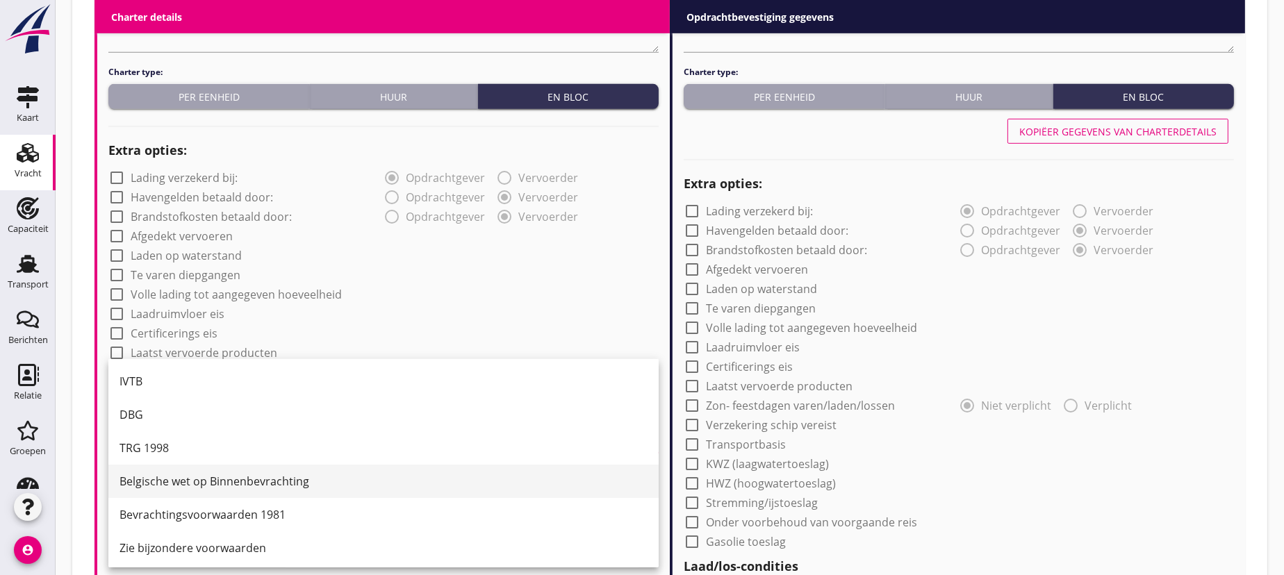
scroll to position [35, 0]
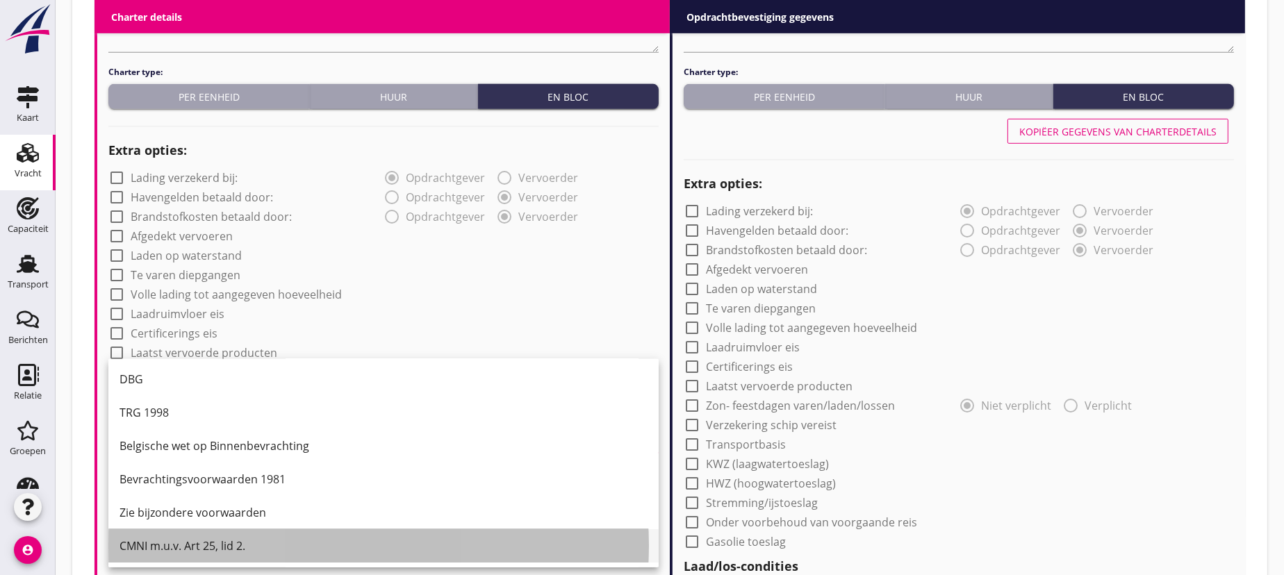
click at [172, 543] on div "CMNI m.u.v. Art 25, lid 2." at bounding box center [384, 546] width 528 height 17
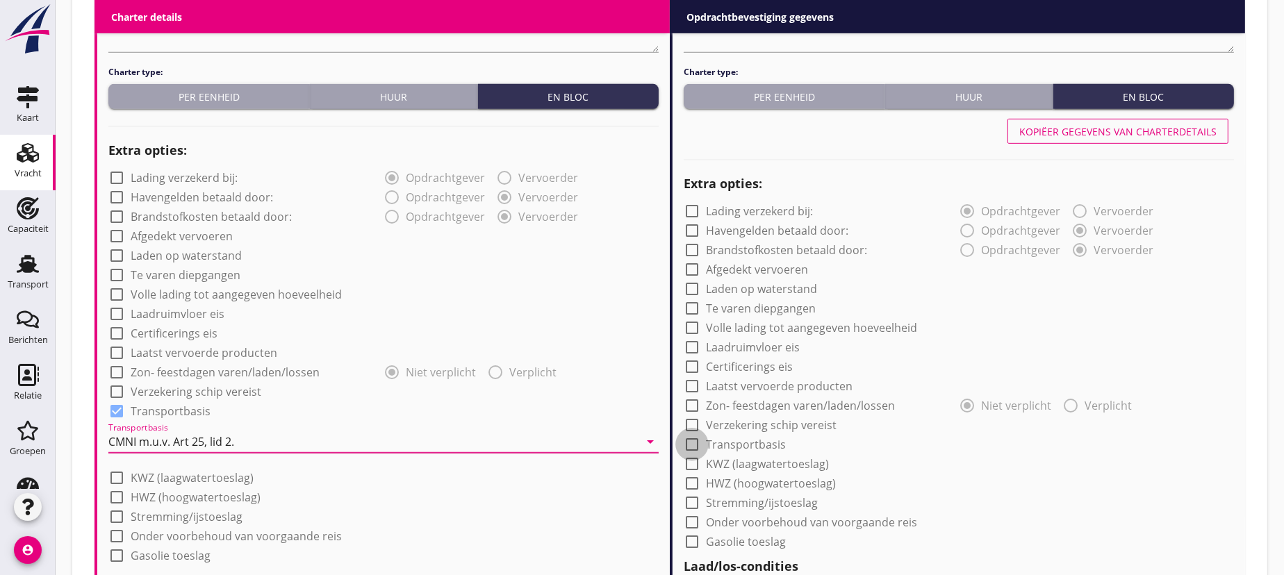
click at [691, 441] on div at bounding box center [692, 445] width 24 height 24
checkbox input "true"
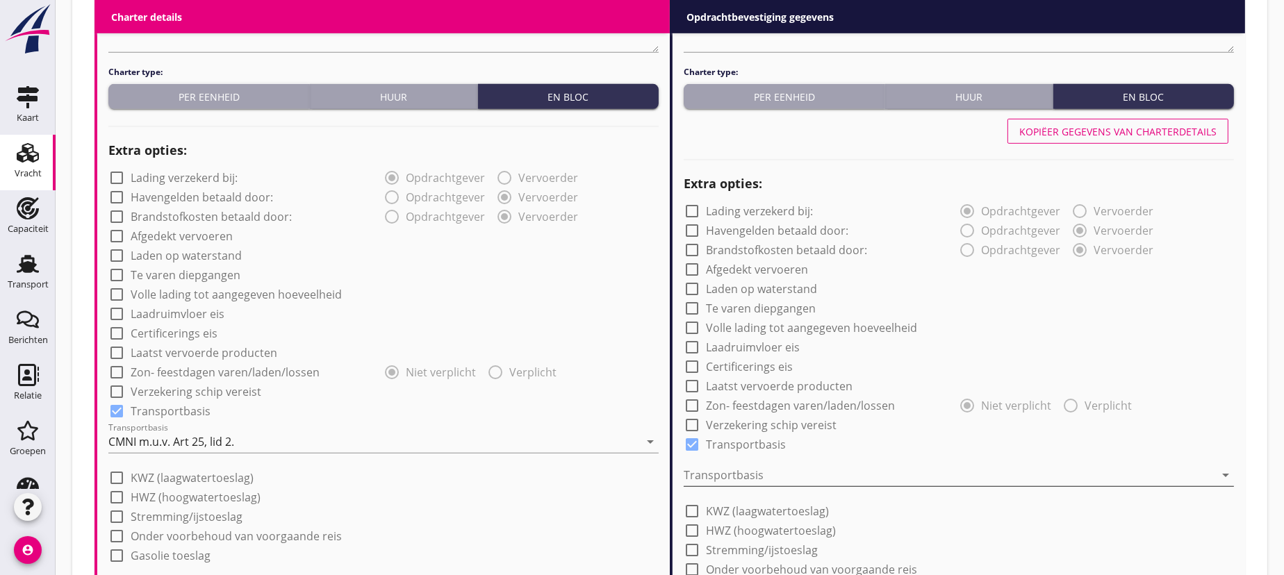
click at [729, 466] on div at bounding box center [949, 475] width 531 height 22
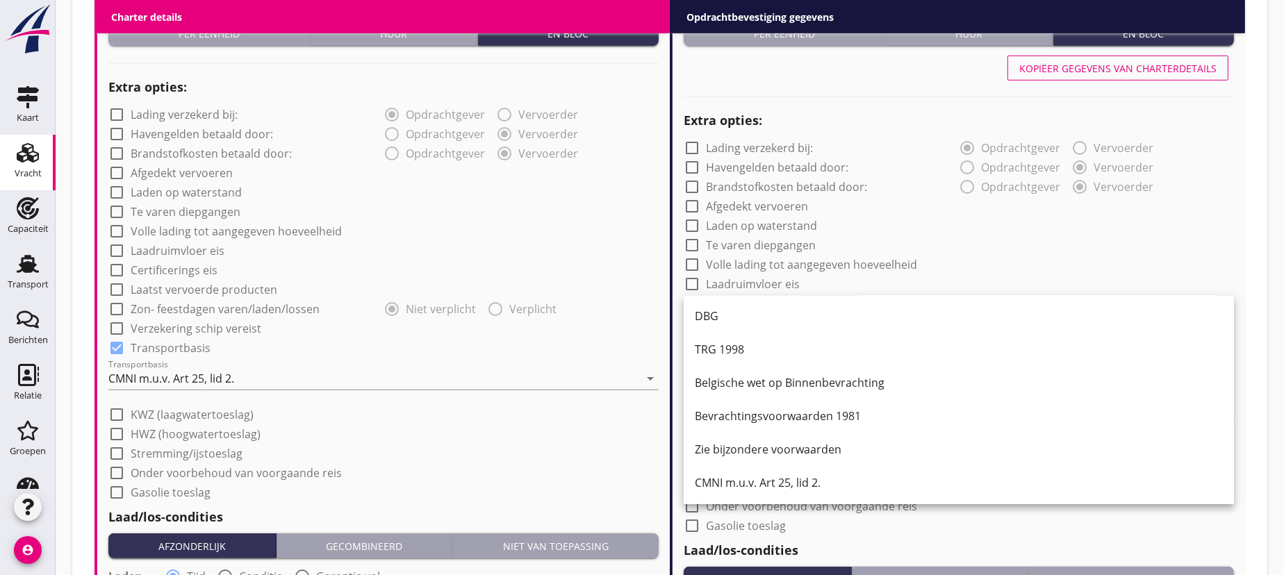
scroll to position [1306, 0]
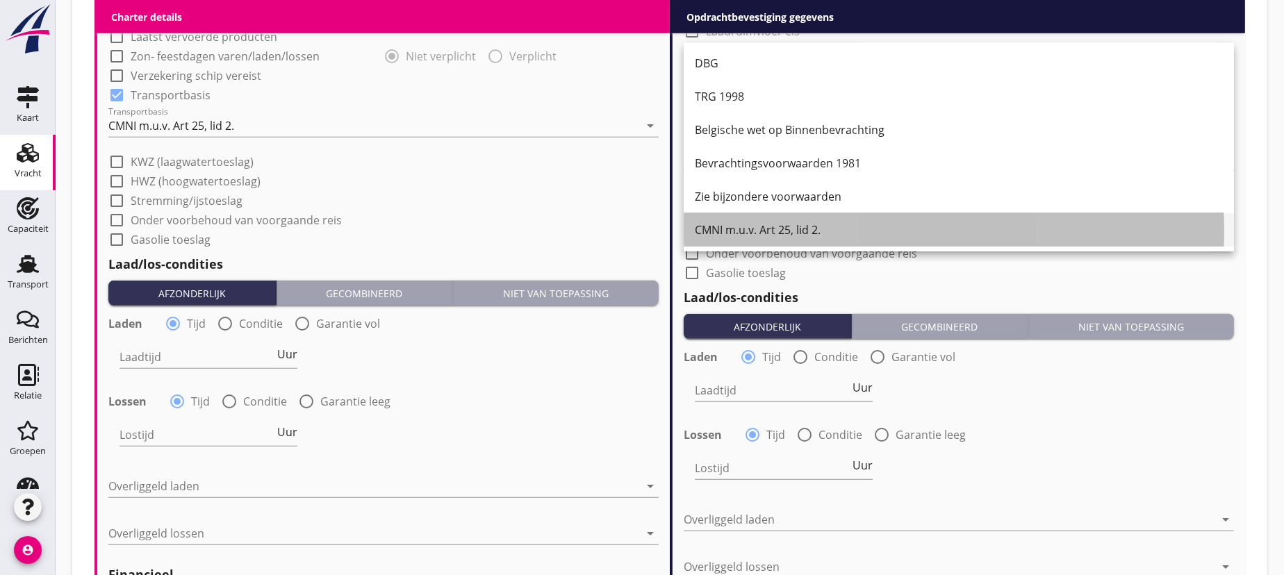
click at [773, 229] on div "CMNI m.u.v. Art 25, lid 2." at bounding box center [959, 230] width 528 height 17
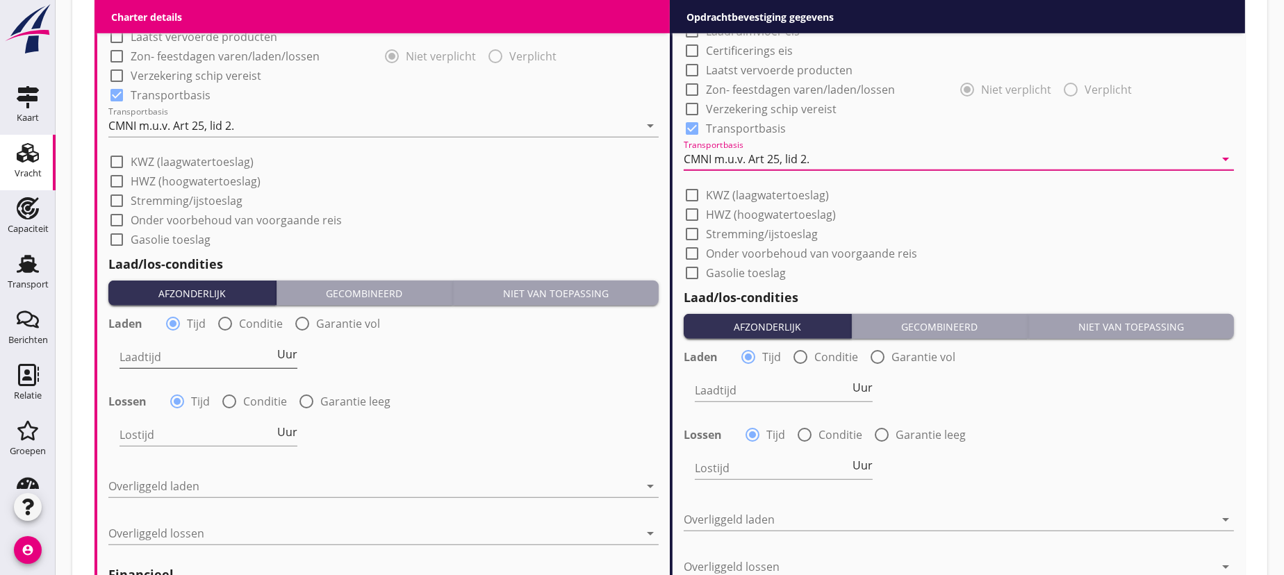
click at [240, 362] on input "Laadtijd" at bounding box center [197, 357] width 155 height 22
type input "24"
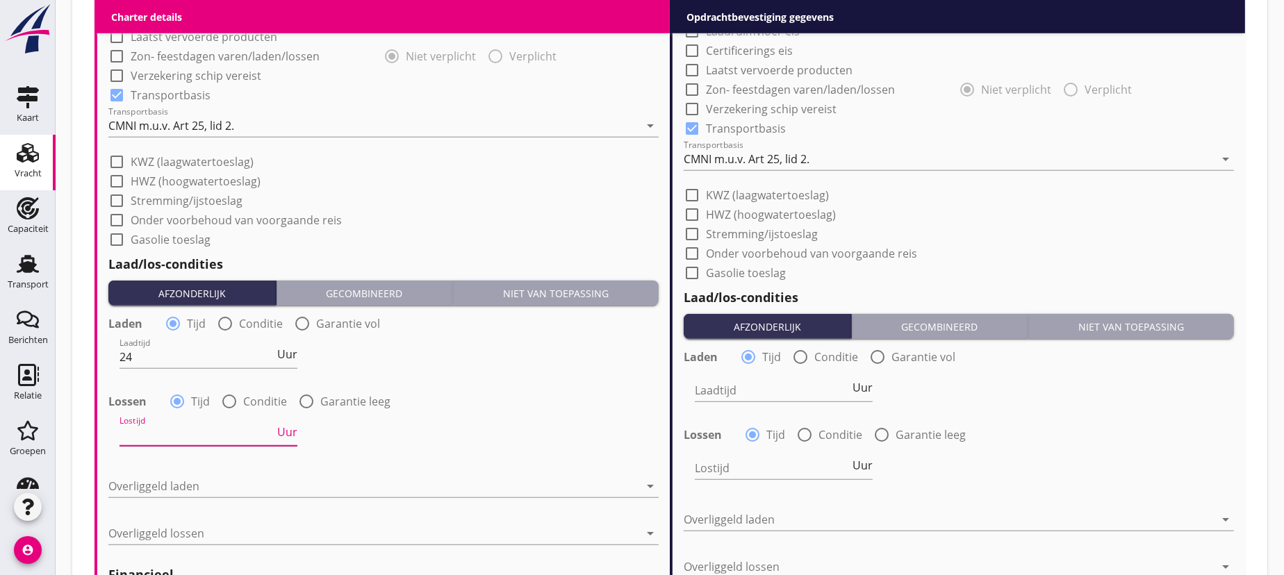
click at [195, 434] on input "Lostijd" at bounding box center [197, 435] width 155 height 22
type input "24"
click at [159, 484] on div at bounding box center [373, 486] width 531 height 22
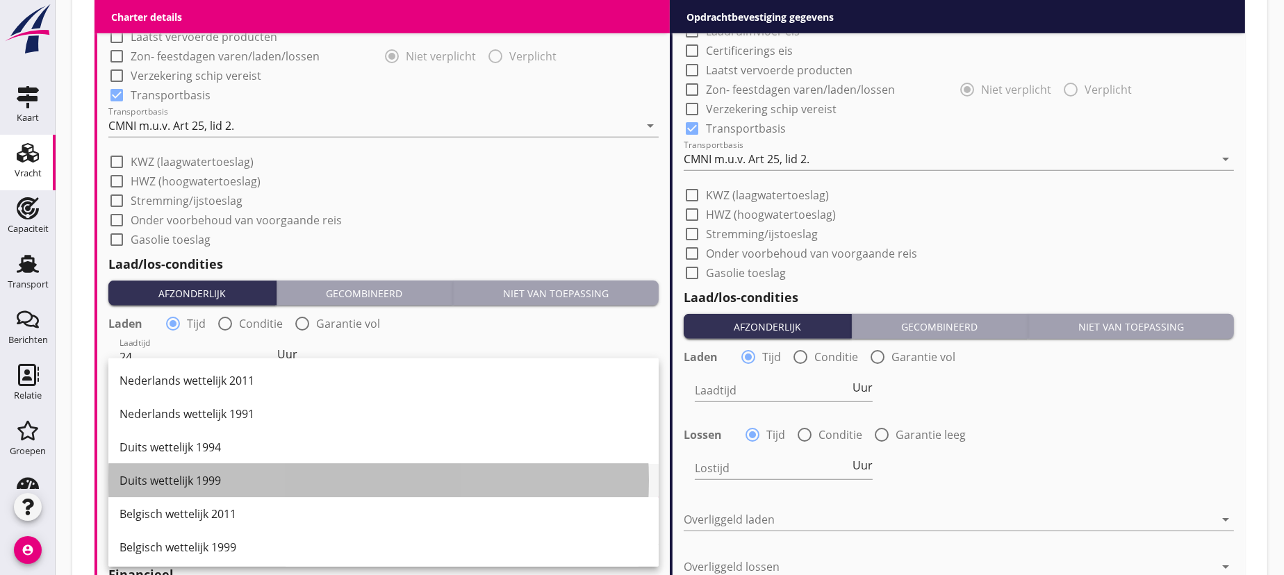
click at [162, 479] on div "Duits wettelijk 1999" at bounding box center [384, 481] width 528 height 17
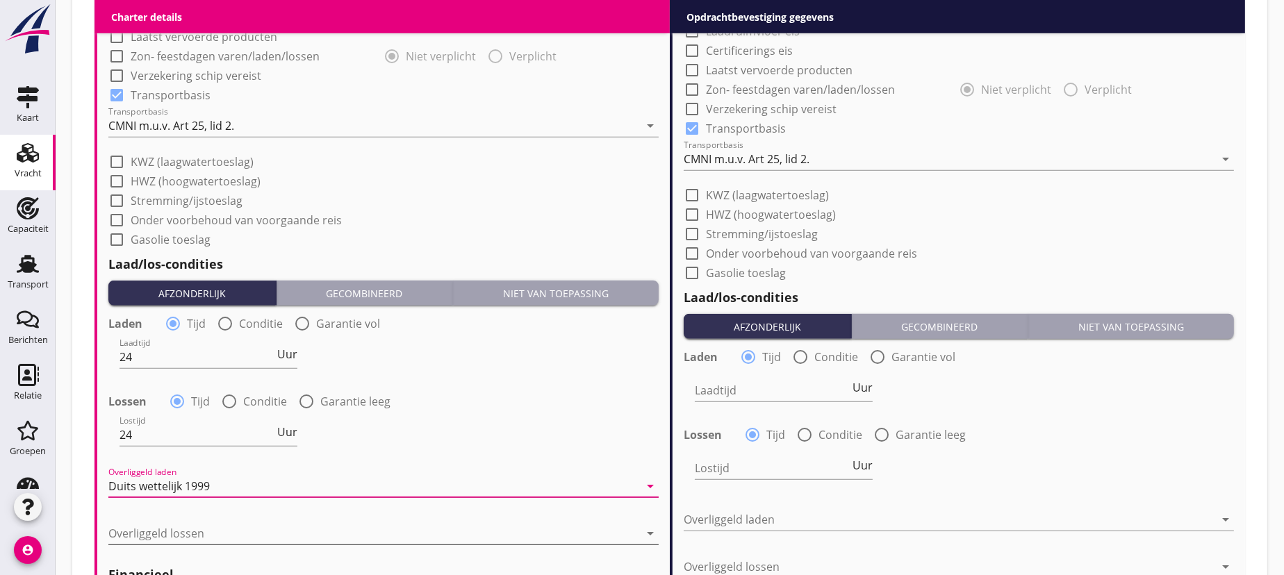
click at [145, 532] on div at bounding box center [373, 534] width 531 height 22
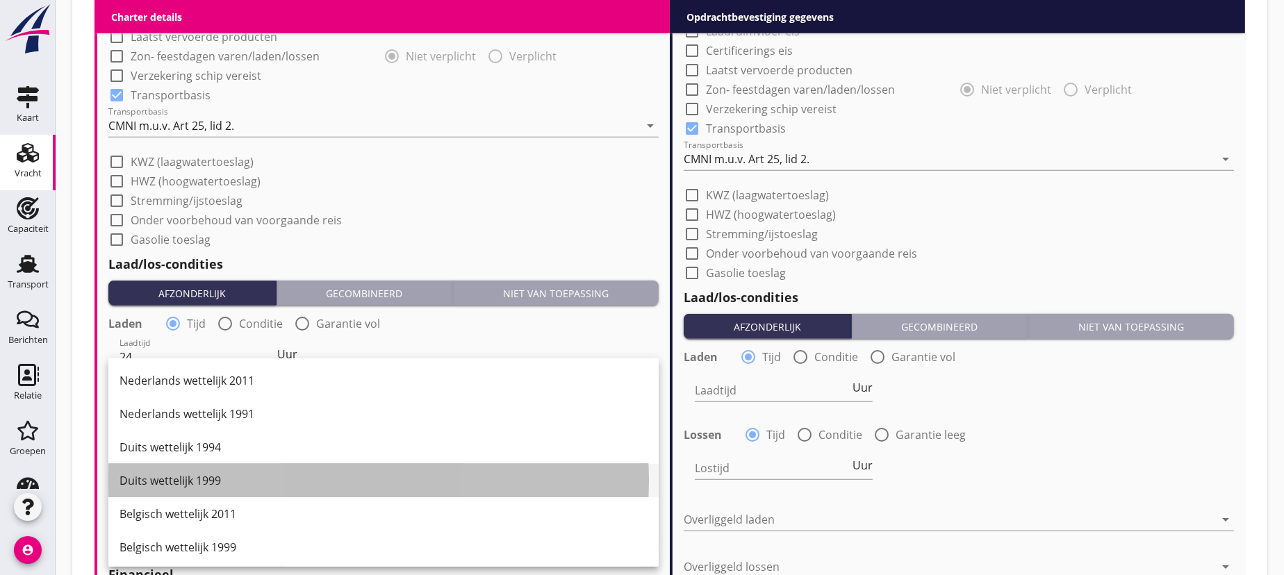
click at [172, 483] on div "Duits wettelijk 1999" at bounding box center [384, 481] width 528 height 17
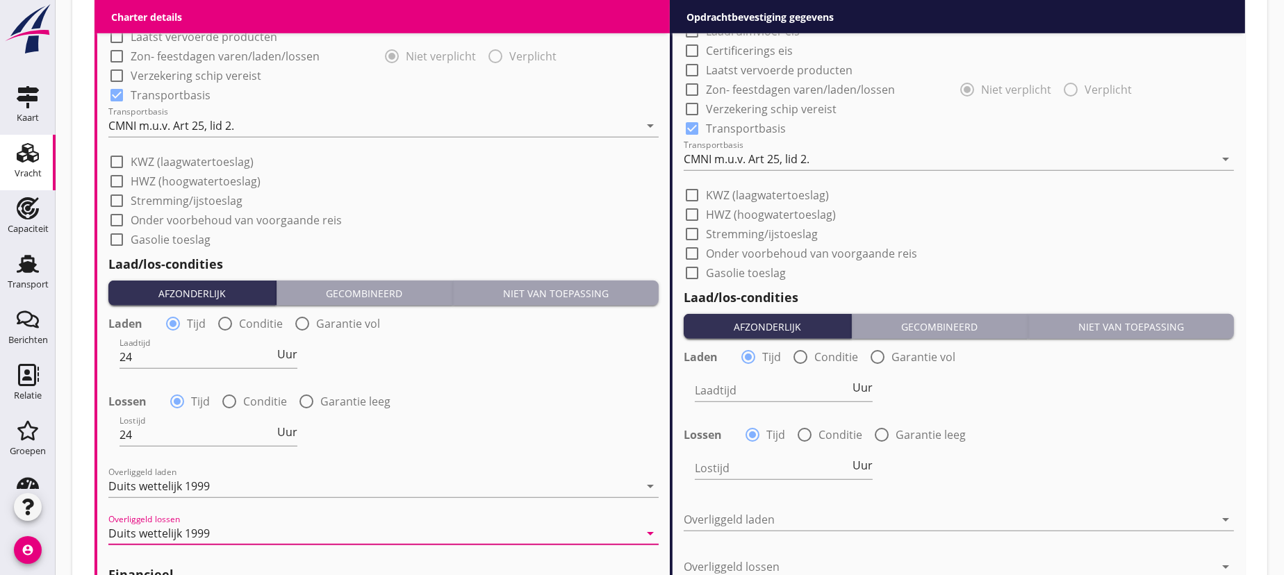
scroll to position [1432, 0]
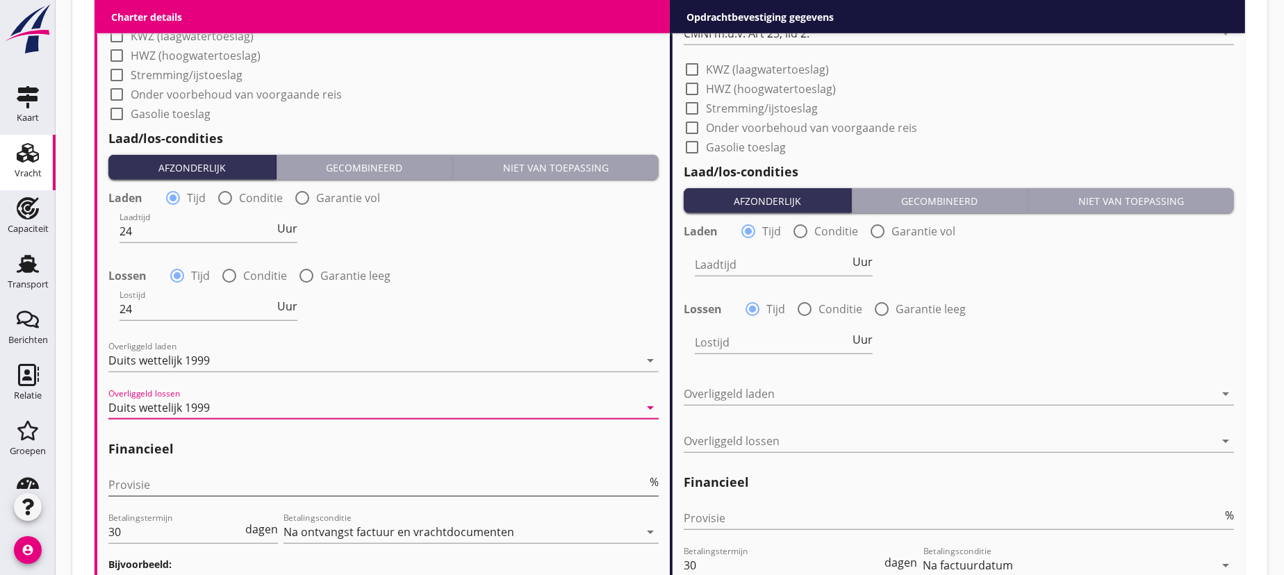
click at [127, 482] on input "Provisie" at bounding box center [377, 485] width 539 height 22
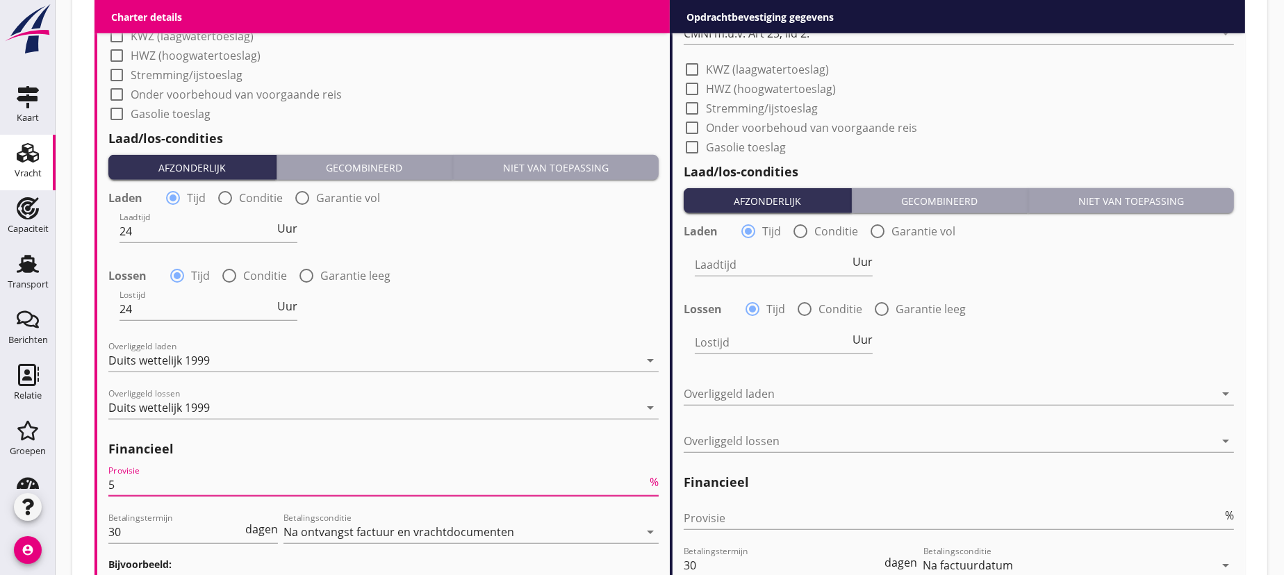
scroll to position [1495, 0]
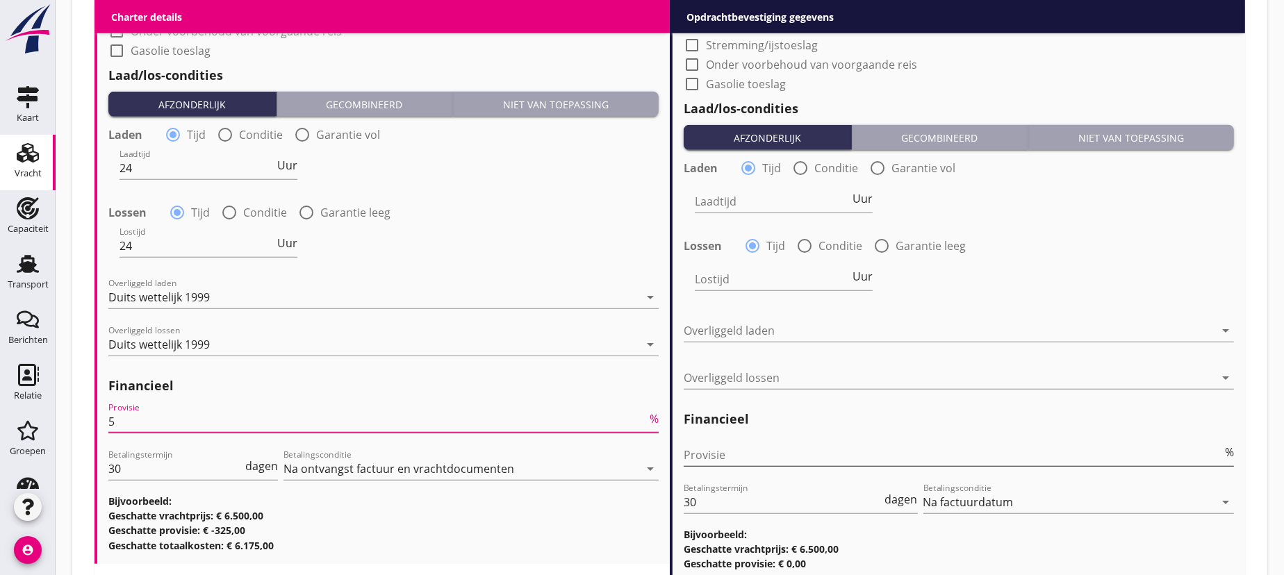
type input "5"
click at [762, 457] on input "Provisie" at bounding box center [953, 455] width 539 height 22
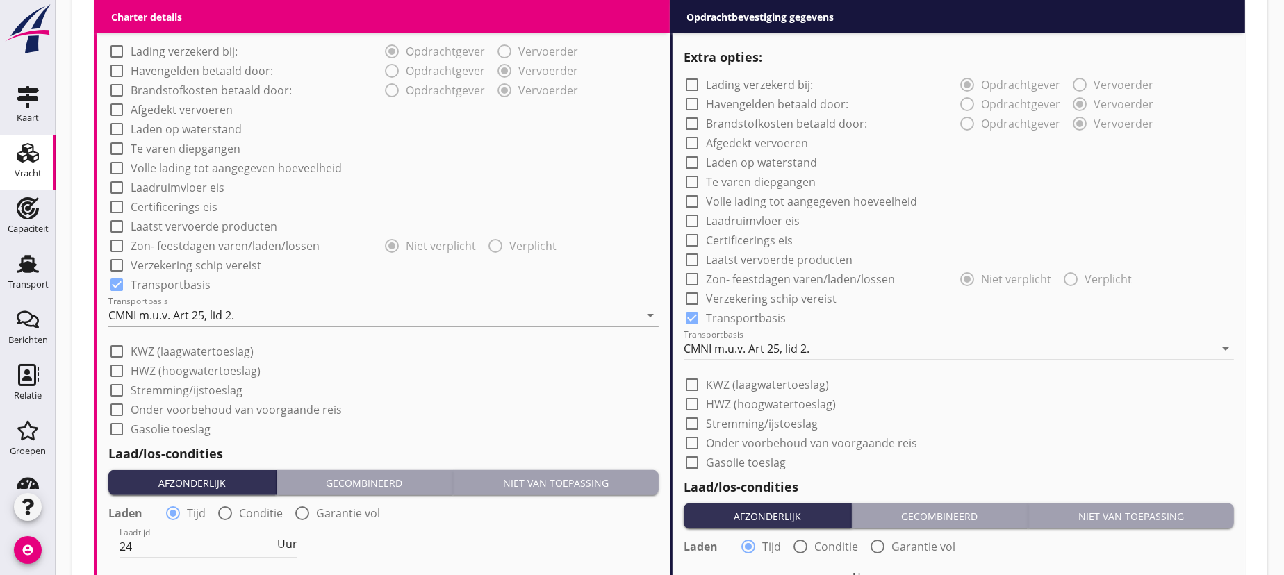
scroll to position [800, 0]
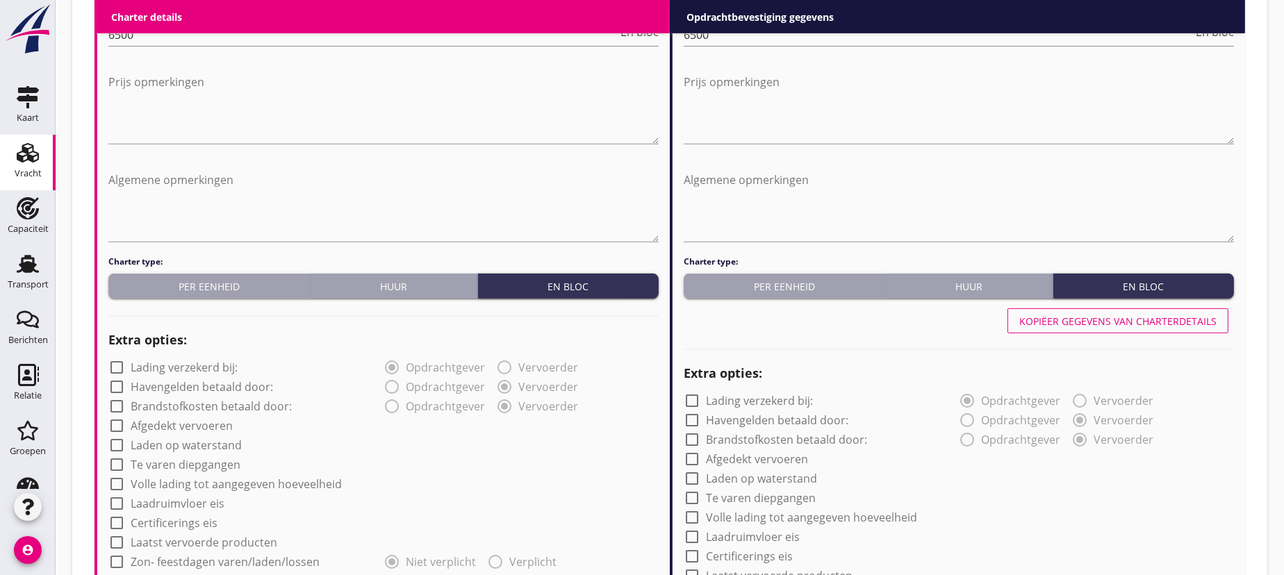
click at [1115, 318] on div "Kopiëer gegevens van charterdetails" at bounding box center [1117, 321] width 197 height 15
type input "24"
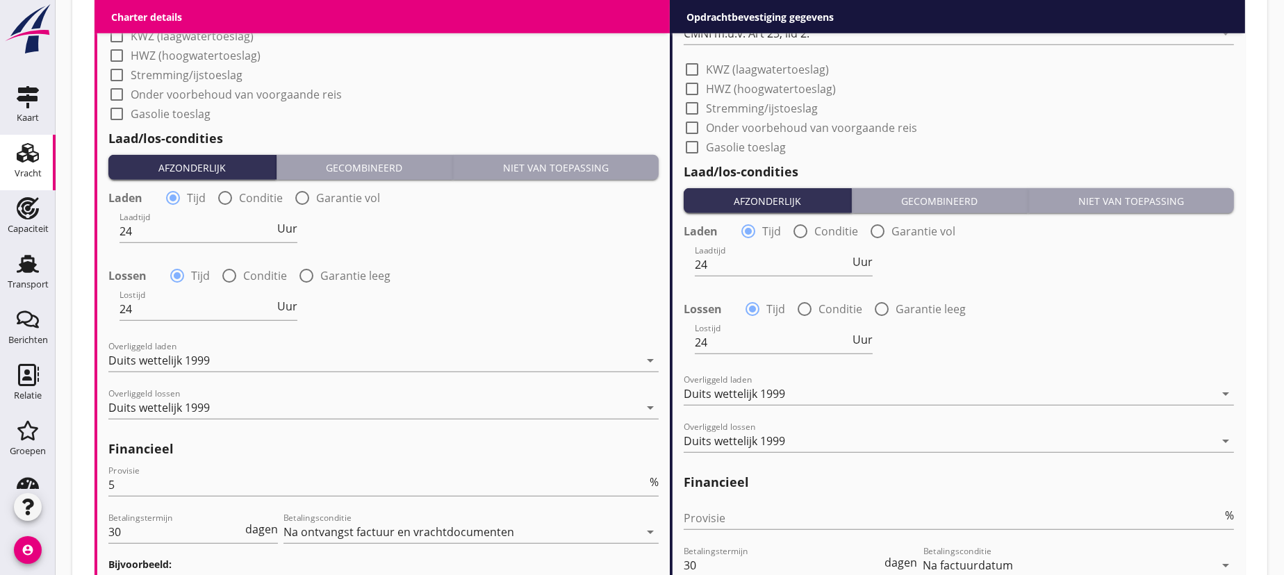
scroll to position [1609, 0]
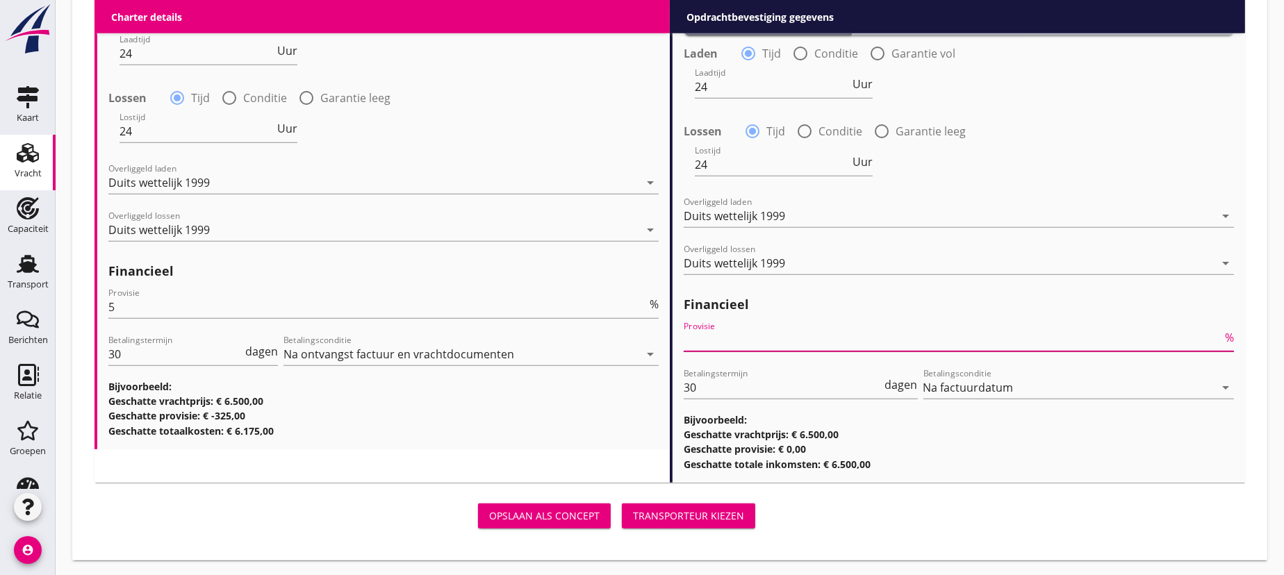
click at [738, 338] on input "Provisie" at bounding box center [953, 340] width 539 height 22
type input "0"
click at [691, 514] on div "Transporteur kiezen" at bounding box center [688, 516] width 111 height 15
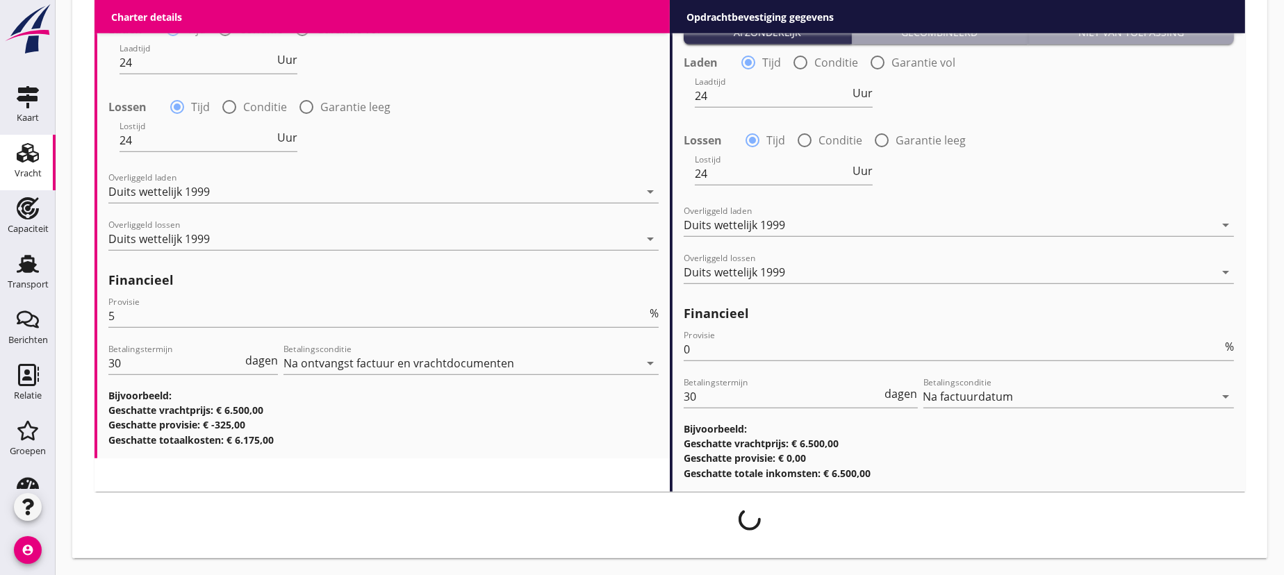
scroll to position [1598, 0]
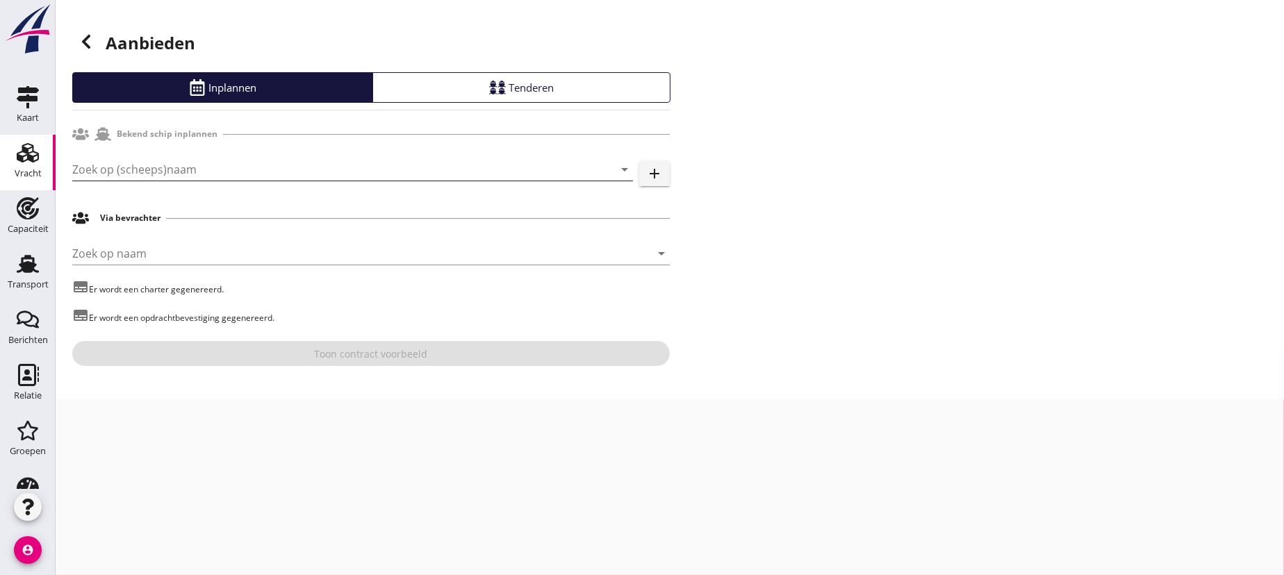
click at [251, 171] on input "Zoek op (scheeps)naam" at bounding box center [333, 169] width 522 height 22
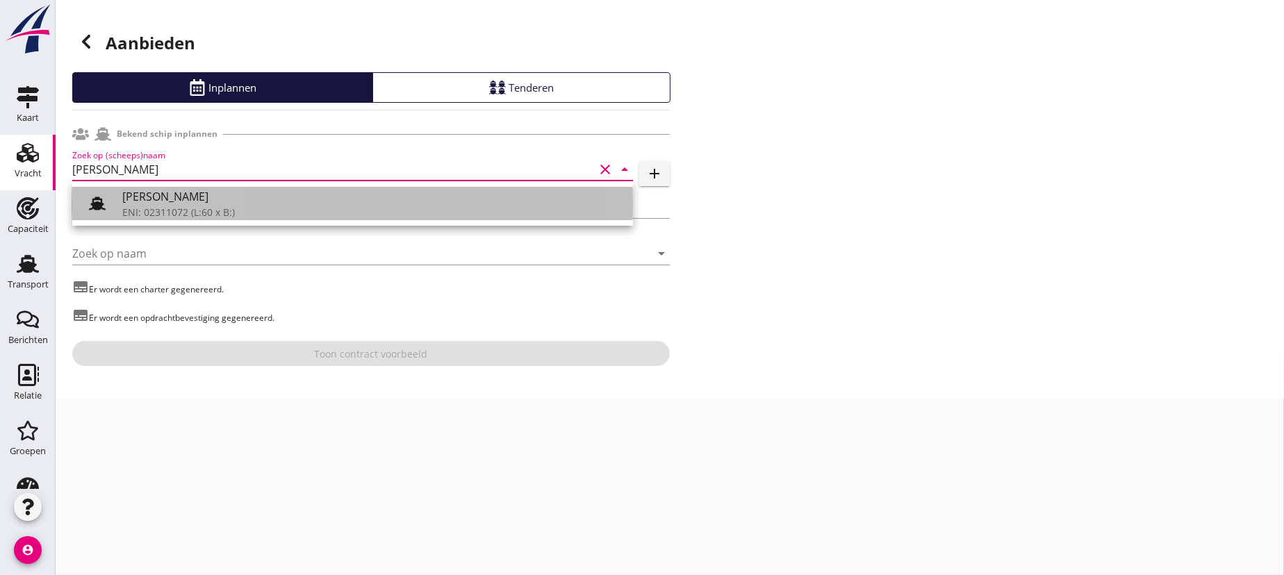
click at [140, 205] on div "[PERSON_NAME]: 02311072 (L:60 x B:)" at bounding box center [372, 203] width 500 height 33
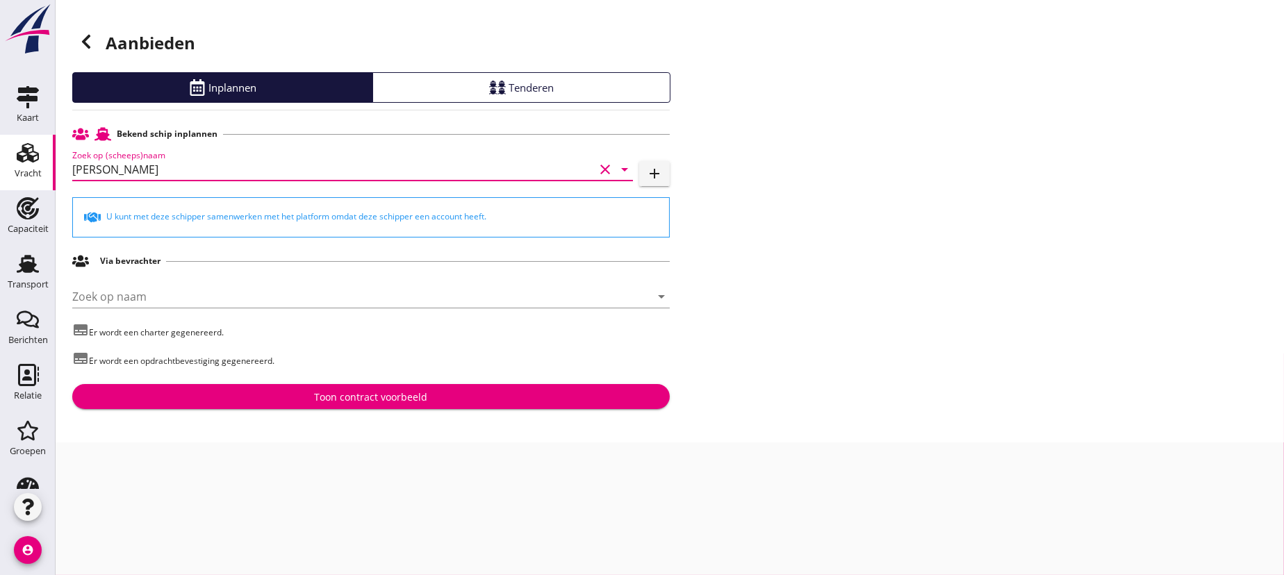
type input "[PERSON_NAME]"
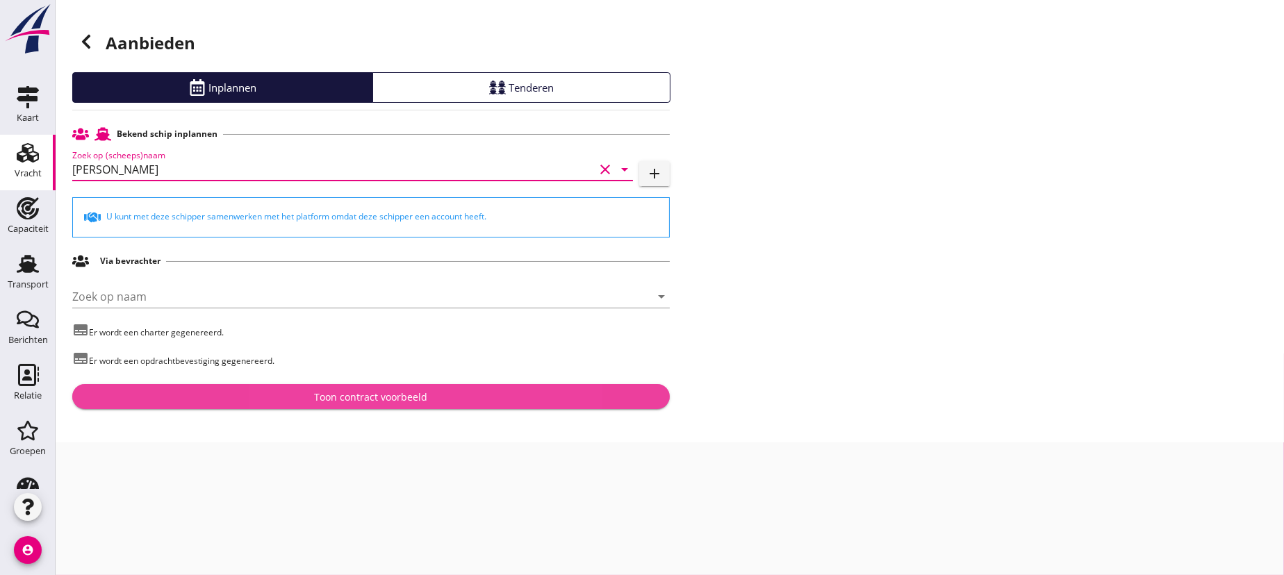
click at [374, 395] on div "Toon contract voorbeeld" at bounding box center [371, 397] width 113 height 15
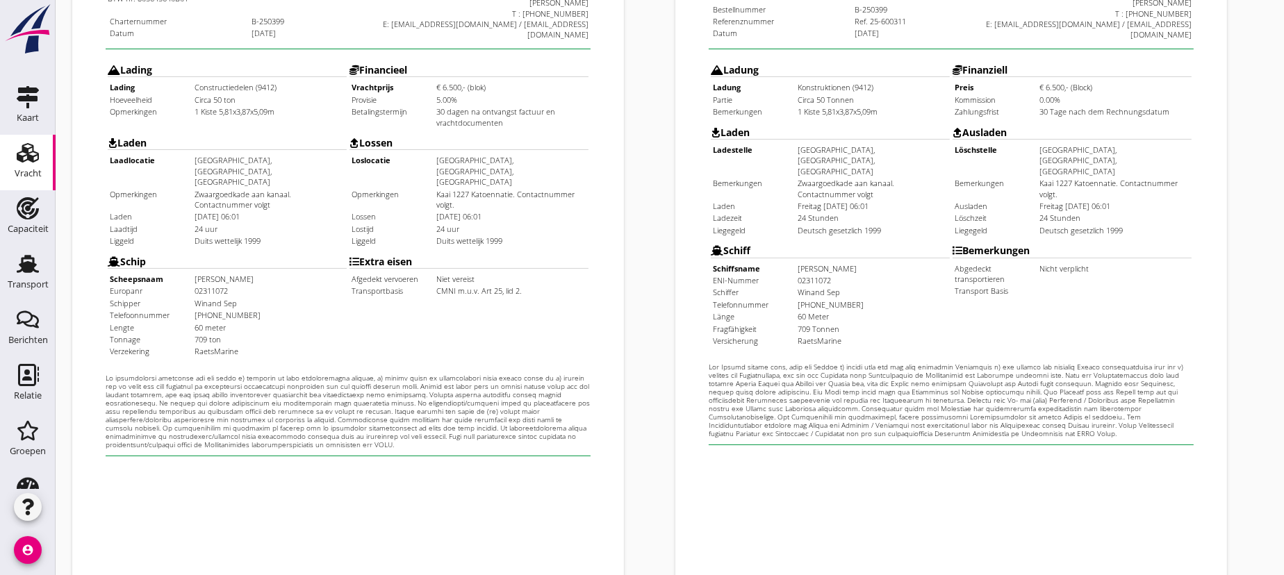
scroll to position [452, 0]
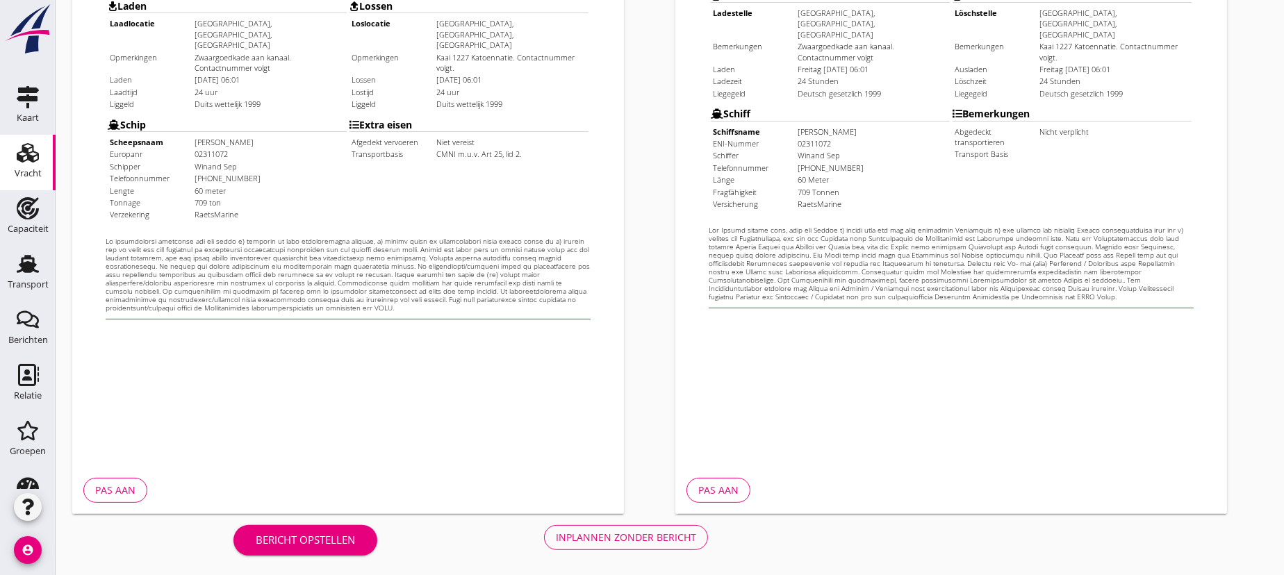
click at [336, 538] on div "Bericht opstellen" at bounding box center [305, 540] width 99 height 16
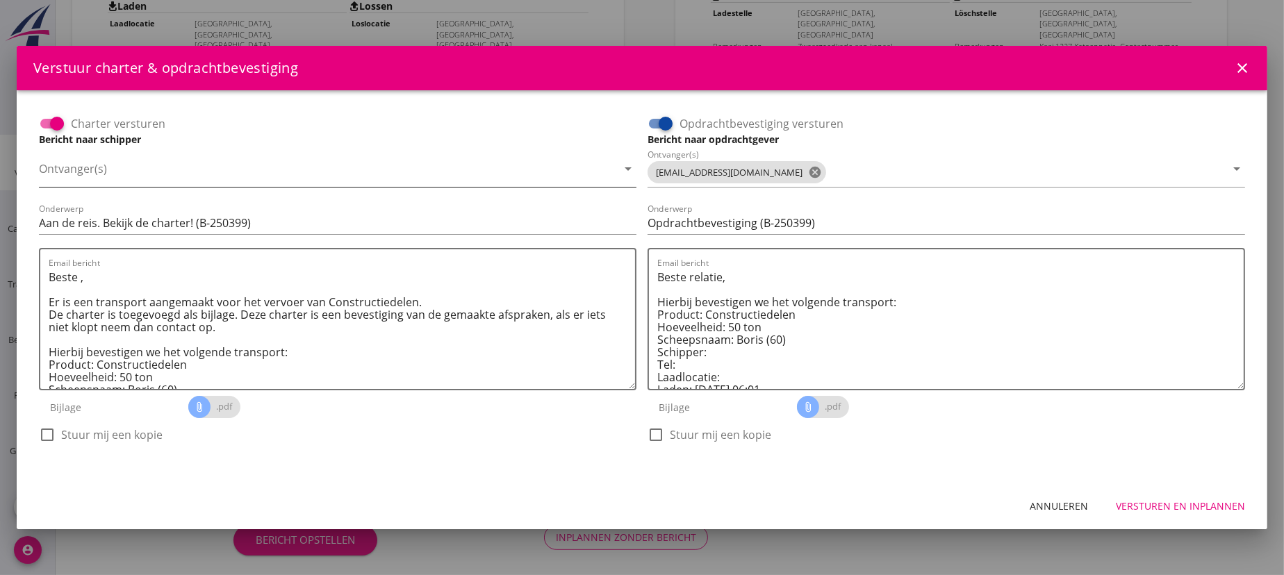
click at [188, 180] on input "Ontvanger(s)" at bounding box center [328, 172] width 578 height 22
type input "[EMAIL_ADDRESS][DOMAIN_NAME]"
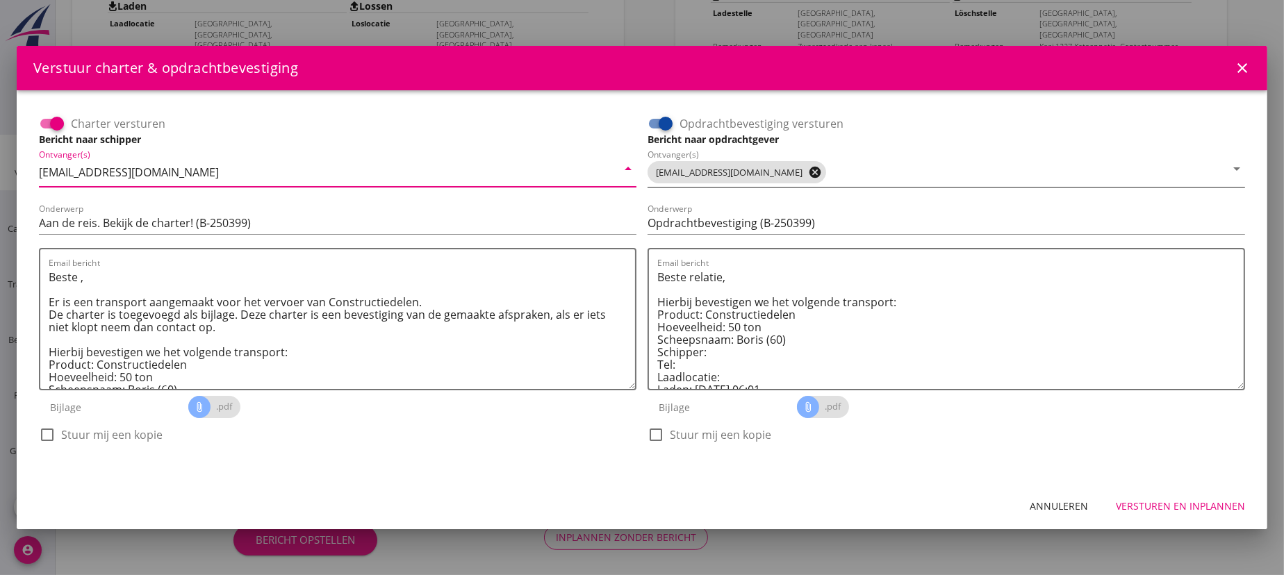
click at [808, 170] on icon "cancel" at bounding box center [815, 172] width 14 height 14
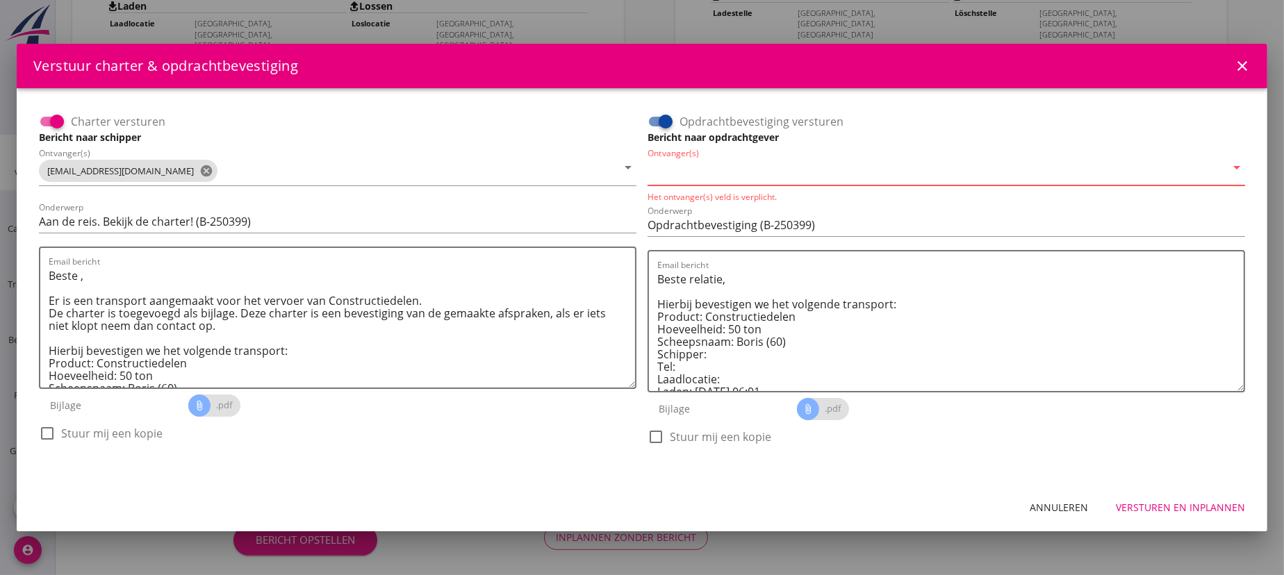
click at [763, 181] on input "Ontvanger(s)" at bounding box center [937, 171] width 578 height 22
type input "[EMAIL_ADDRESS][DOMAIN_NAME]"
click at [1164, 507] on div "Versturen en inplannen" at bounding box center [1180, 507] width 129 height 15
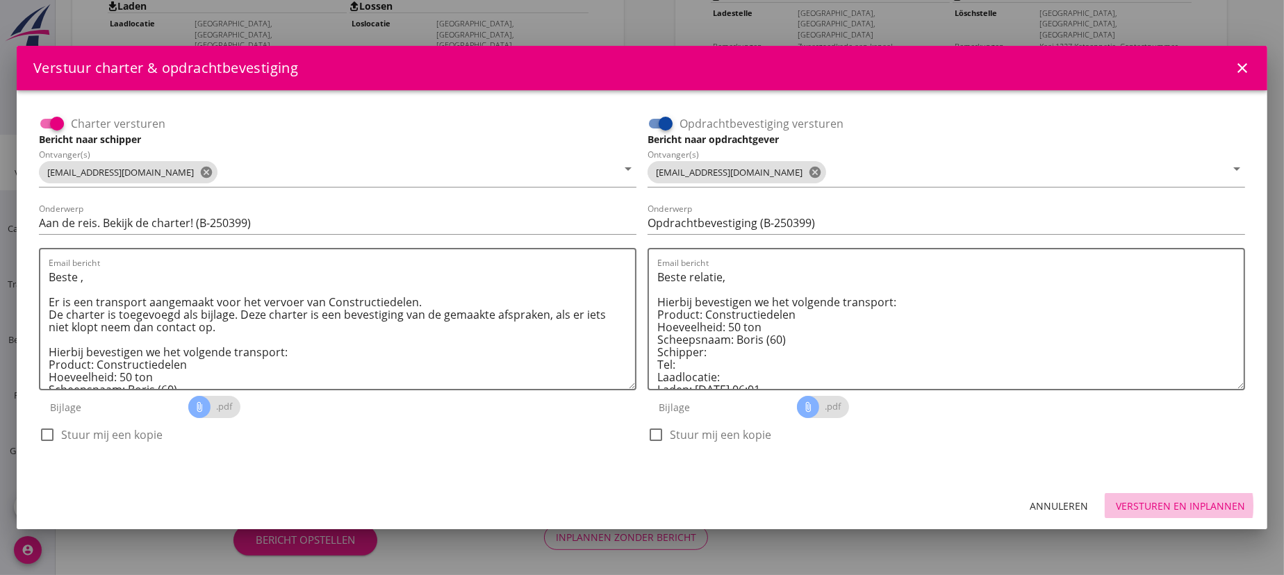
click at [1167, 503] on div "Versturen en inplannen" at bounding box center [1180, 506] width 129 height 15
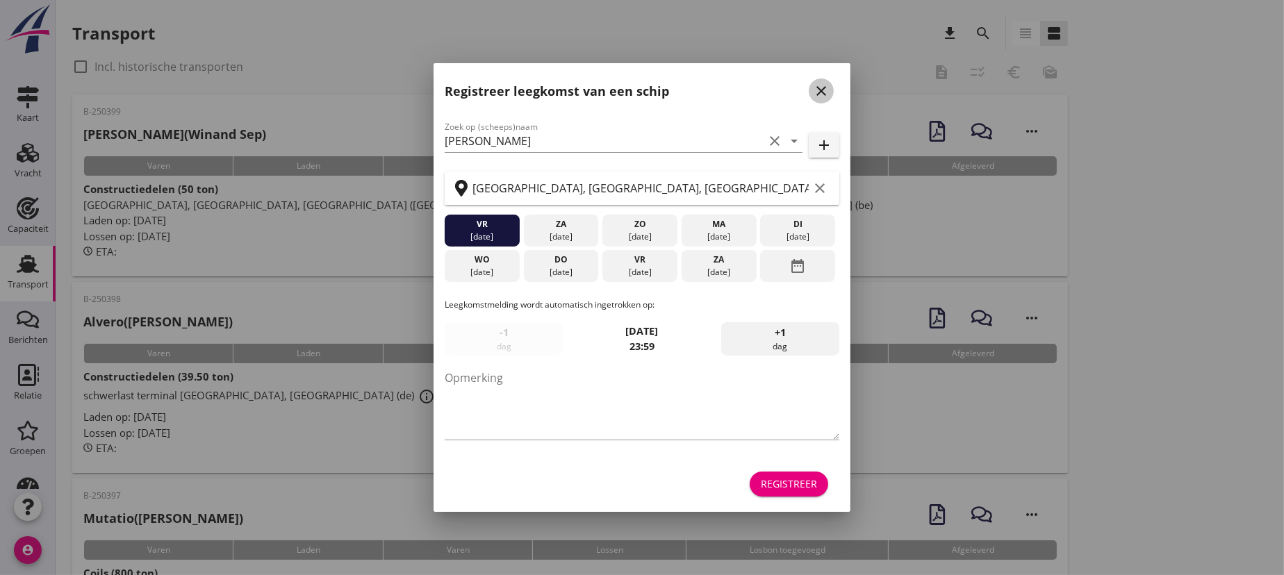
click at [819, 93] on icon "close" at bounding box center [821, 91] width 17 height 17
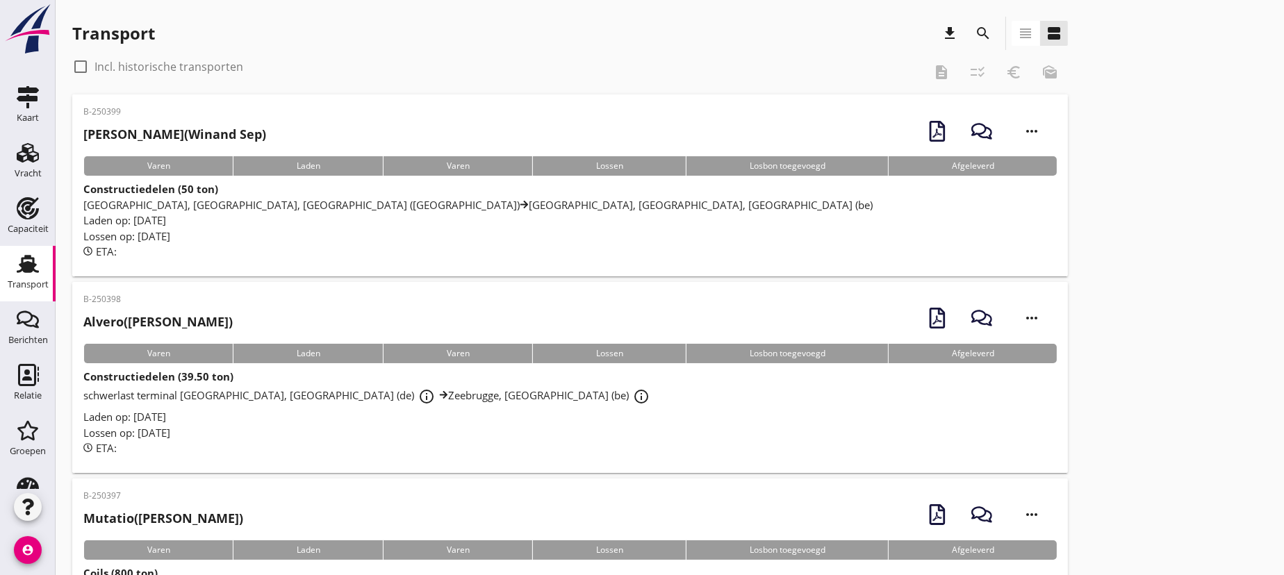
click at [323, 50] on div "Transport download search view_headline view_agenda" at bounding box center [570, 36] width 996 height 39
